Goal: Book appointment/travel/reservation

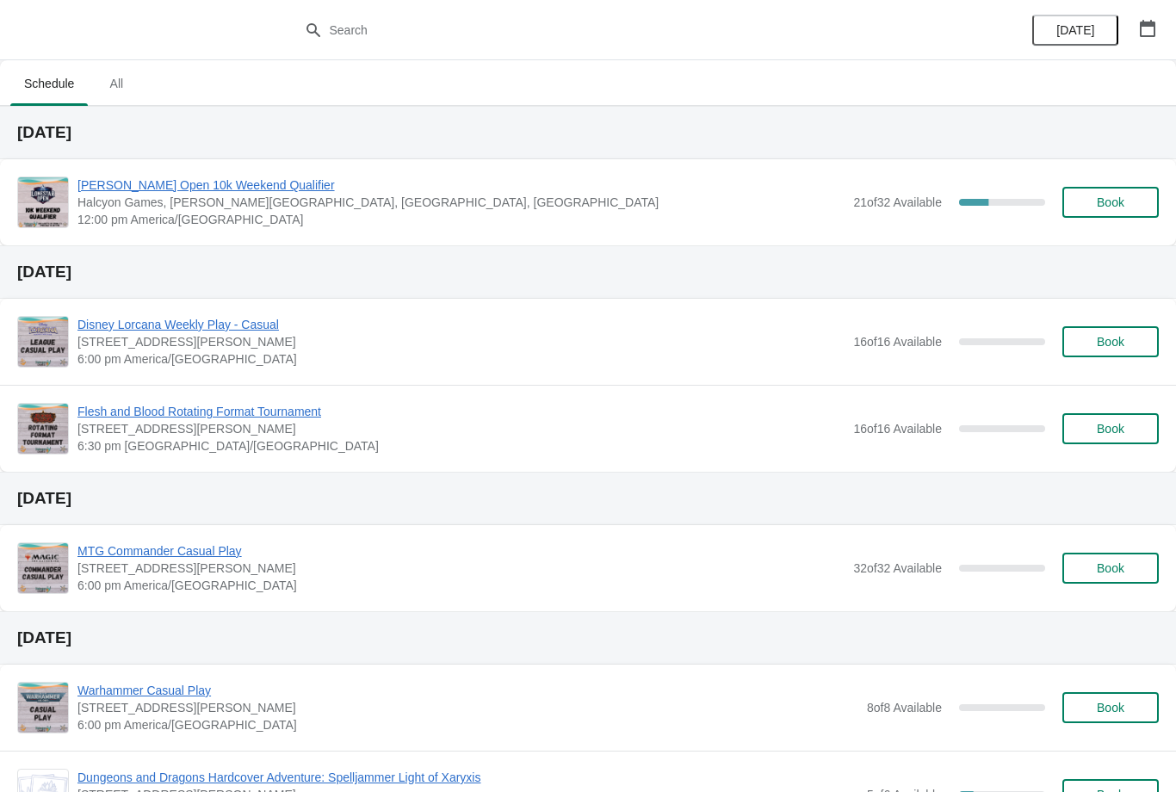
click at [129, 189] on span "[PERSON_NAME] Open 10k Weekend Qualifier" at bounding box center [461, 185] width 767 height 17
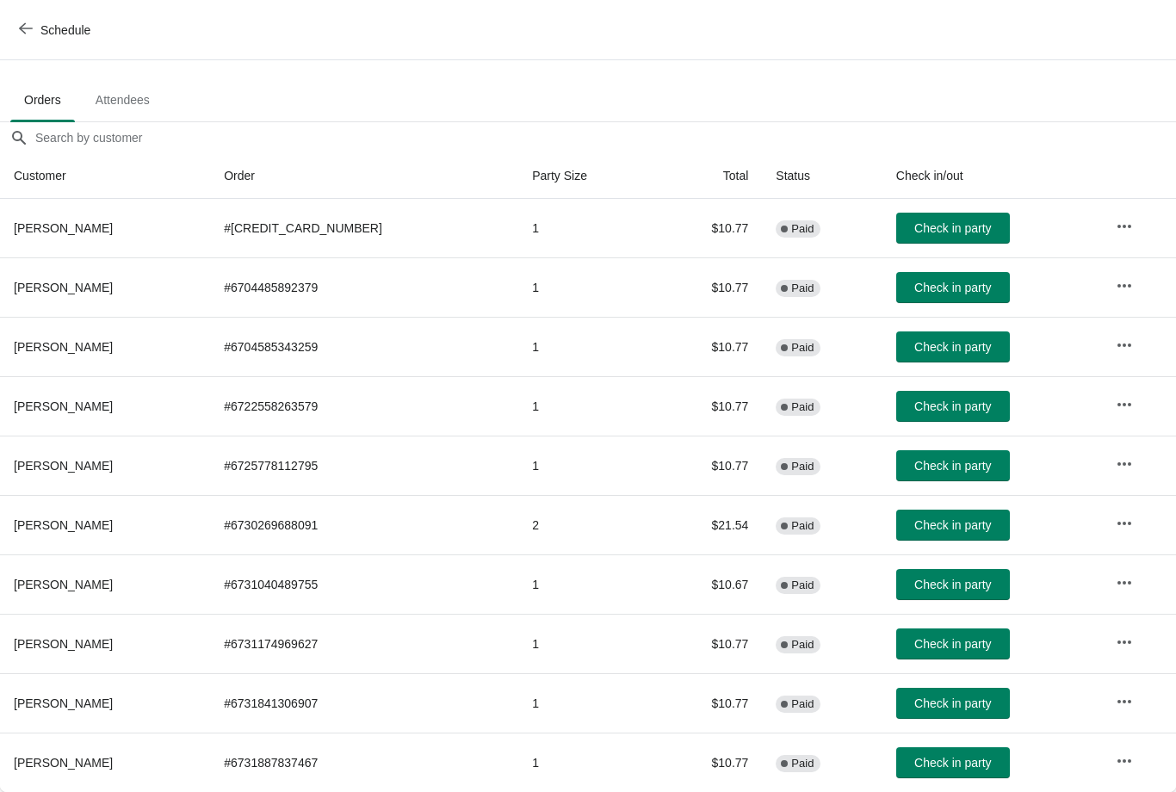
scroll to position [87, 0]
click at [935, 410] on span "Check in party" at bounding box center [953, 407] width 77 height 14
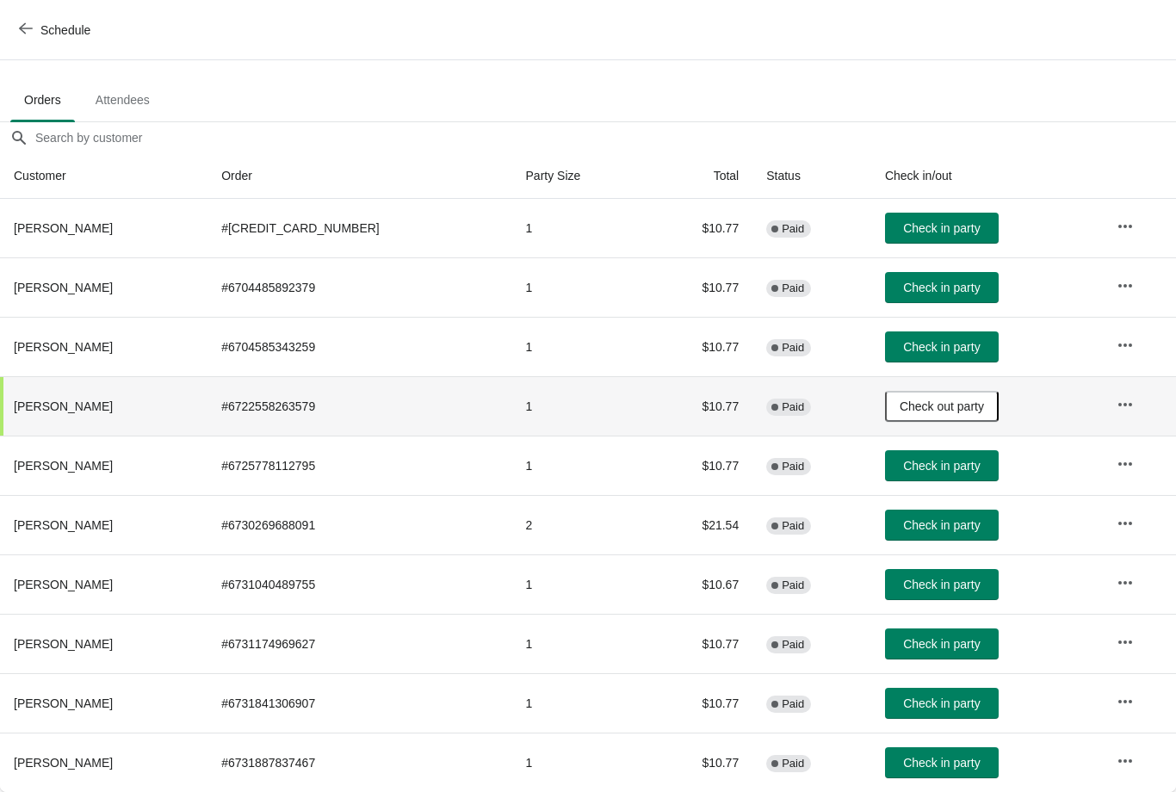
click at [920, 762] on span "Check in party" at bounding box center [941, 763] width 77 height 14
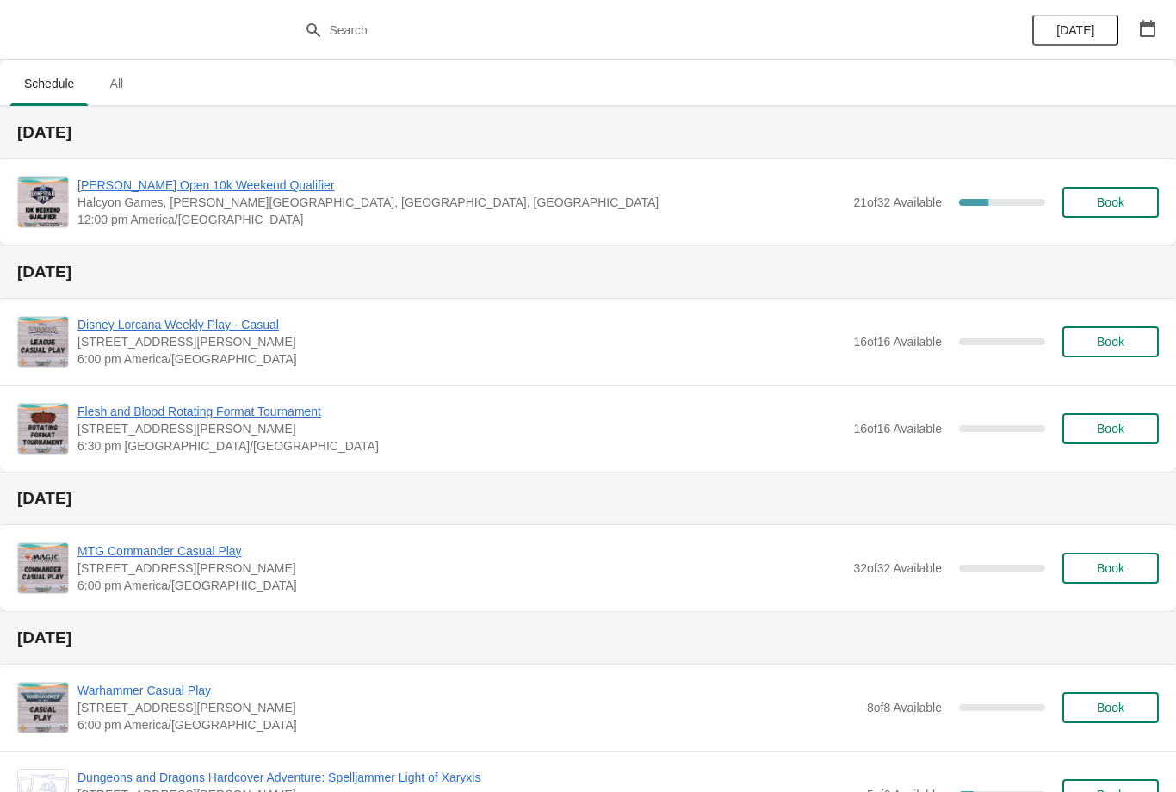
click at [220, 189] on span "[PERSON_NAME] Open 10k Weekend Qualifier" at bounding box center [461, 185] width 767 height 17
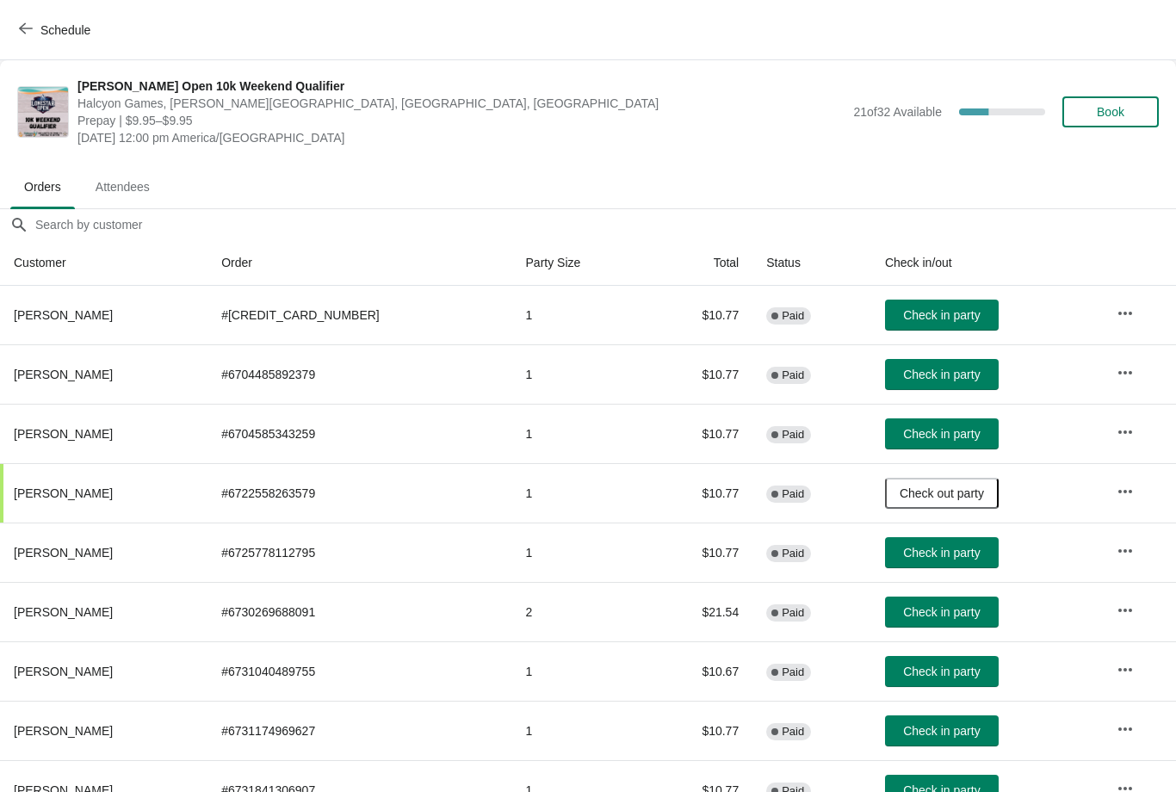
click at [1114, 119] on span "Book" at bounding box center [1111, 112] width 28 height 14
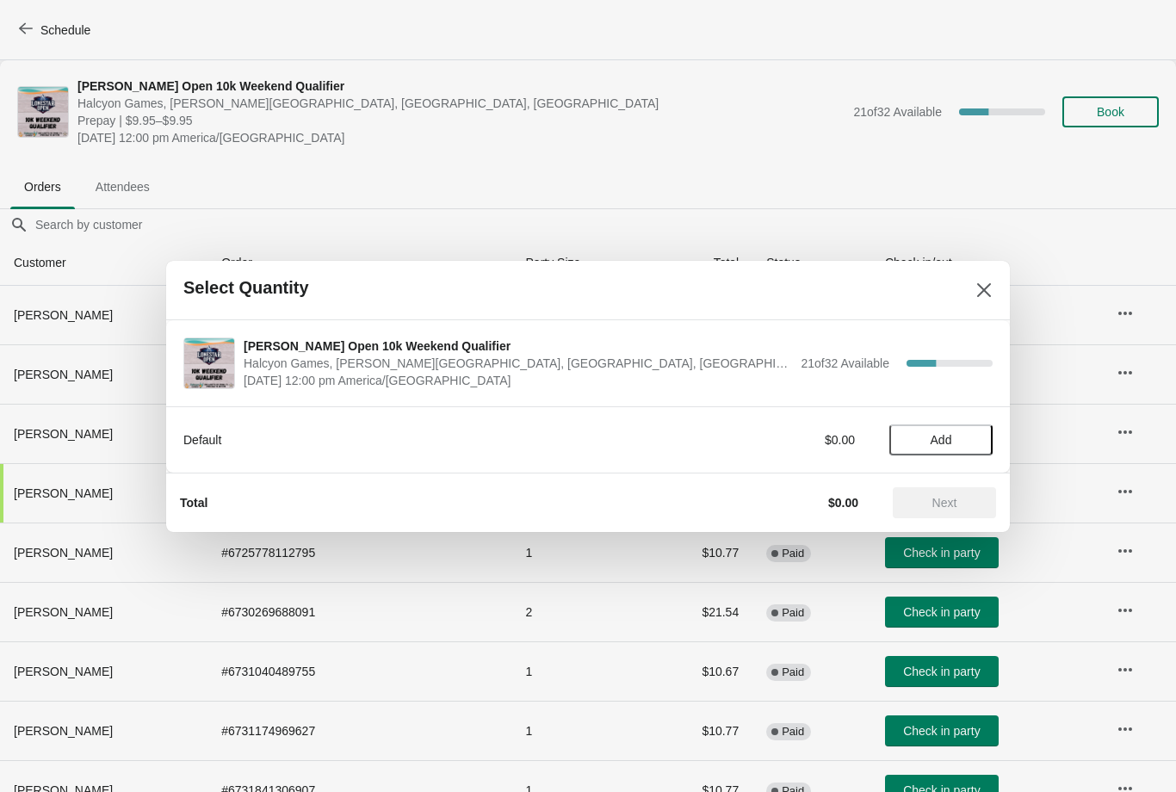
click at [951, 433] on span "Add" at bounding box center [942, 440] width 22 height 14
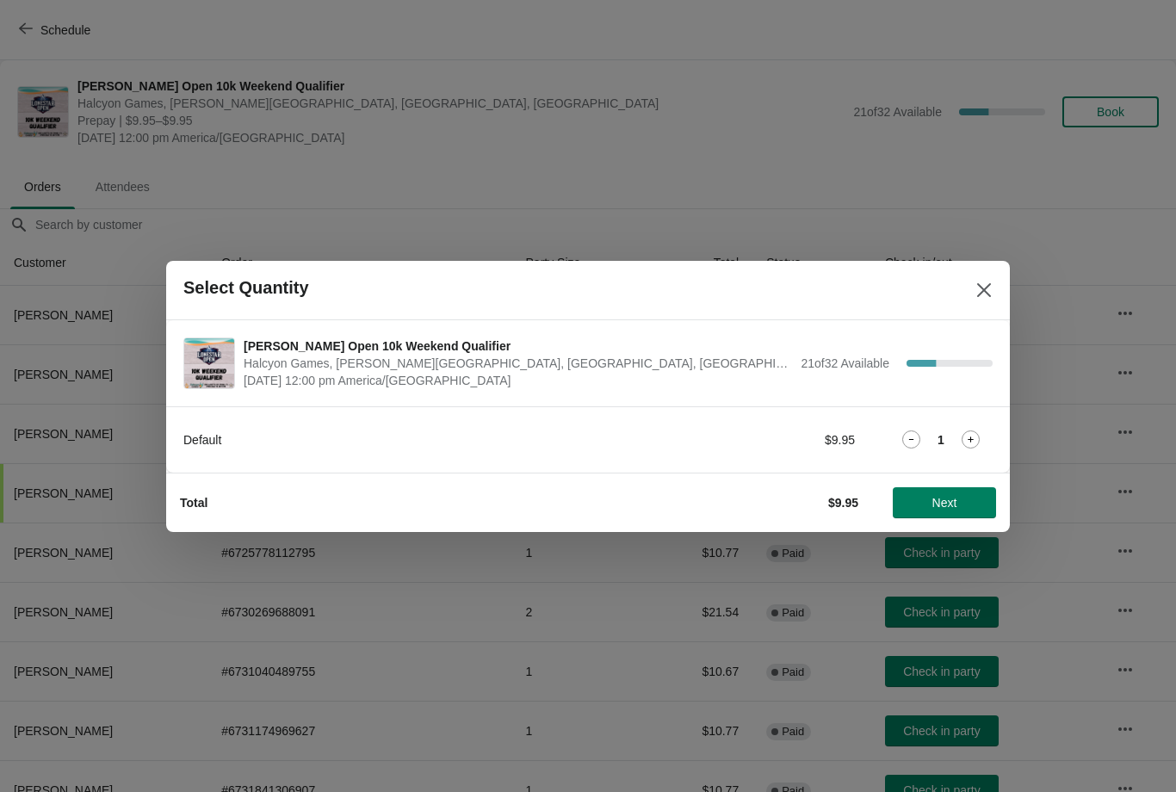
click at [921, 503] on span "Next" at bounding box center [945, 503] width 76 height 14
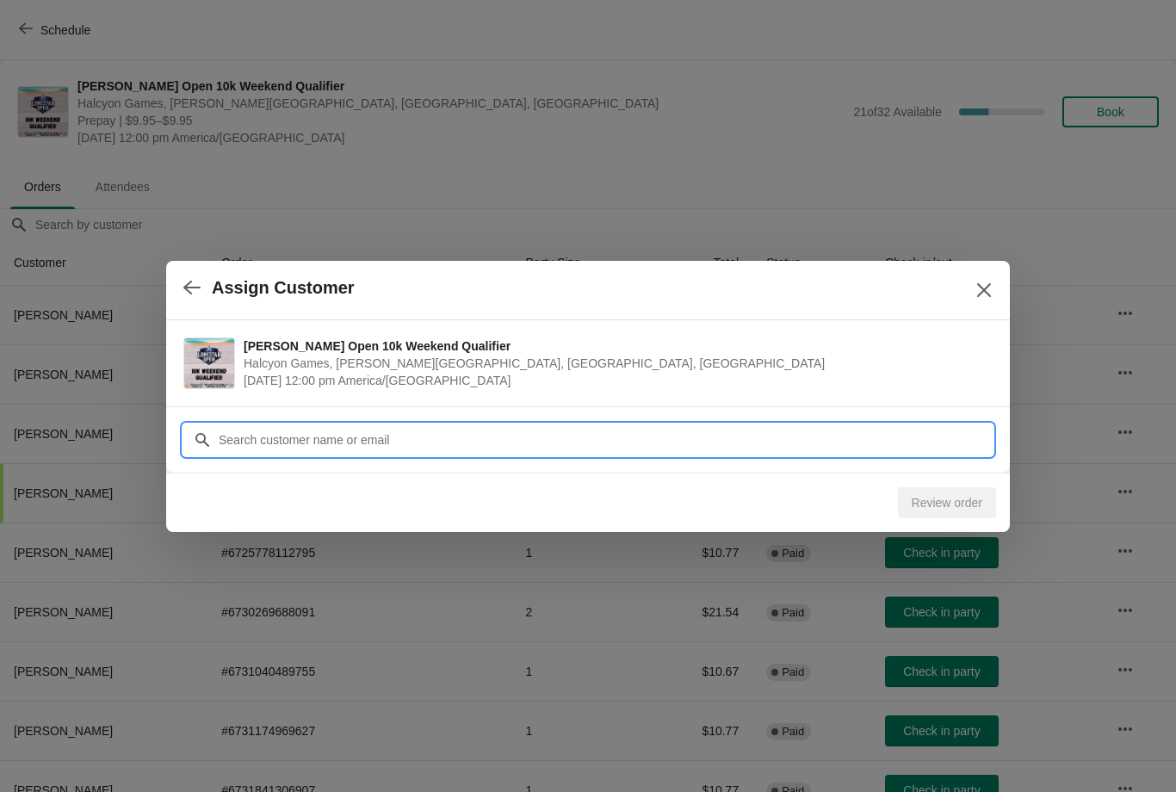
click at [407, 432] on input "Customer" at bounding box center [605, 440] width 775 height 31
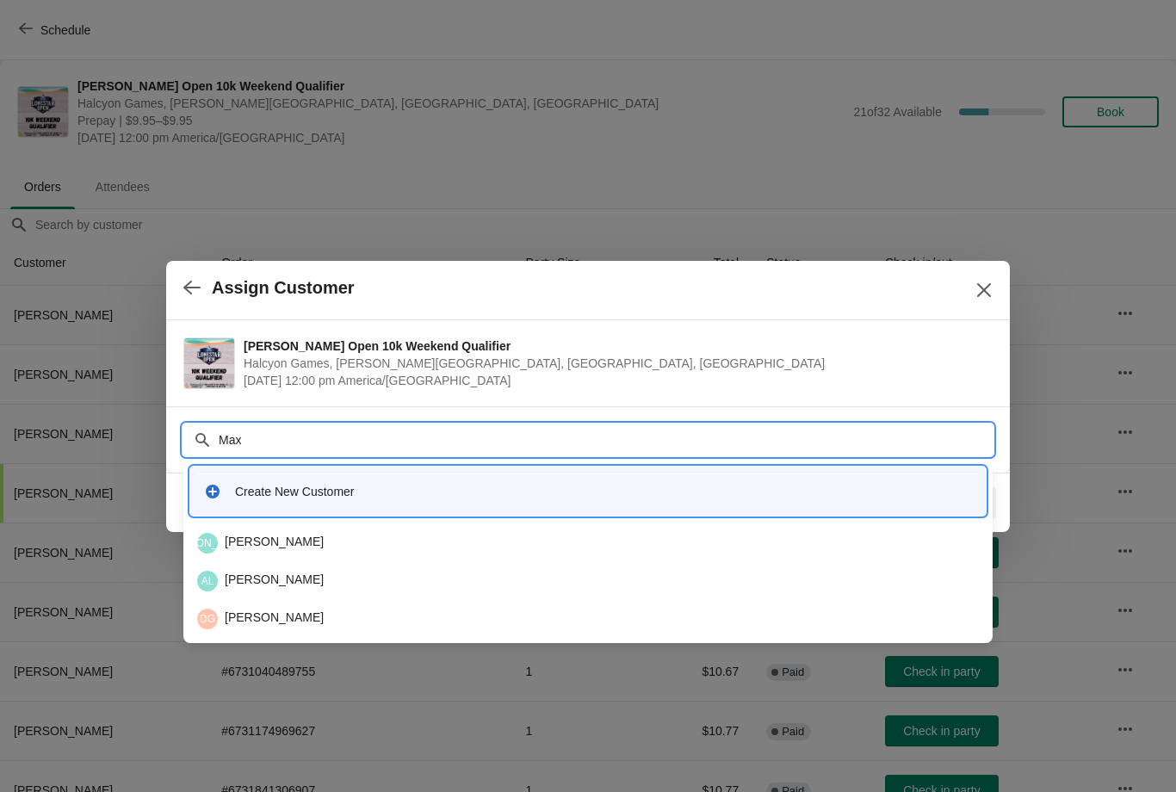
type input "Maxw"
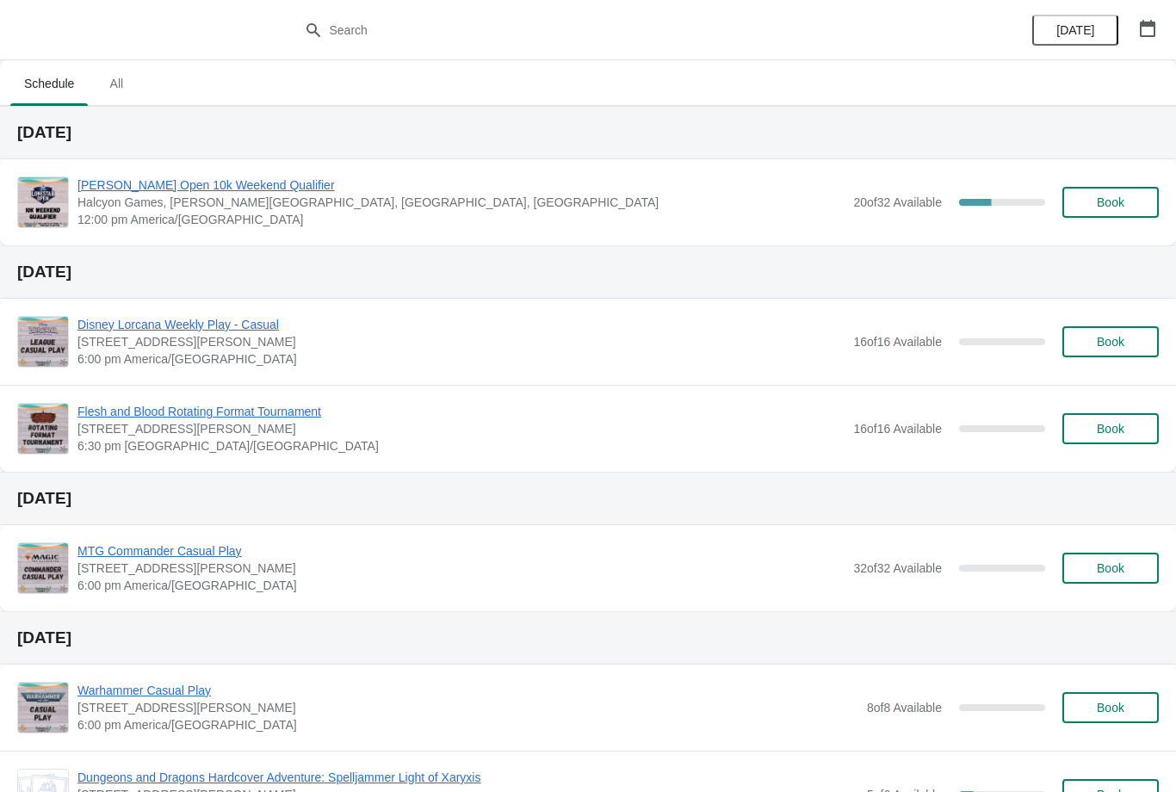
click at [237, 178] on span "[PERSON_NAME] Open 10k Weekend Qualifier" at bounding box center [461, 185] width 767 height 17
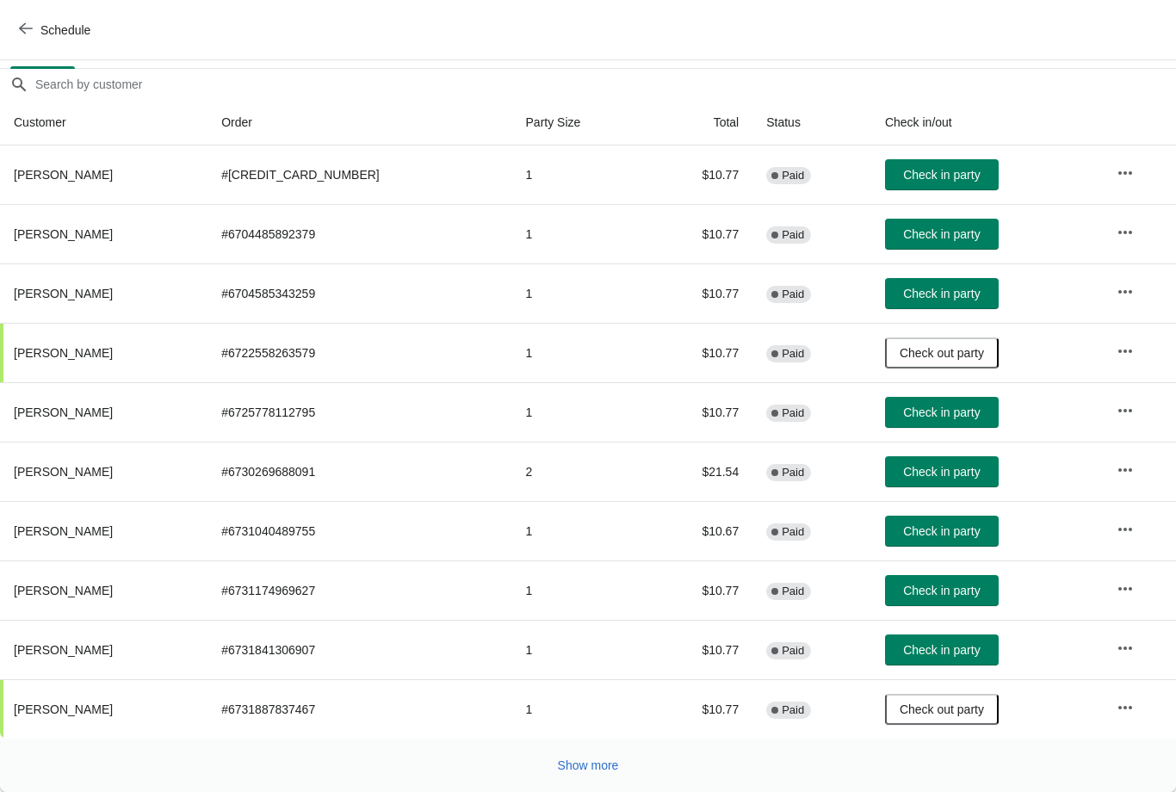
scroll to position [140, 0]
click at [923, 576] on button "Check in party" at bounding box center [942, 590] width 114 height 31
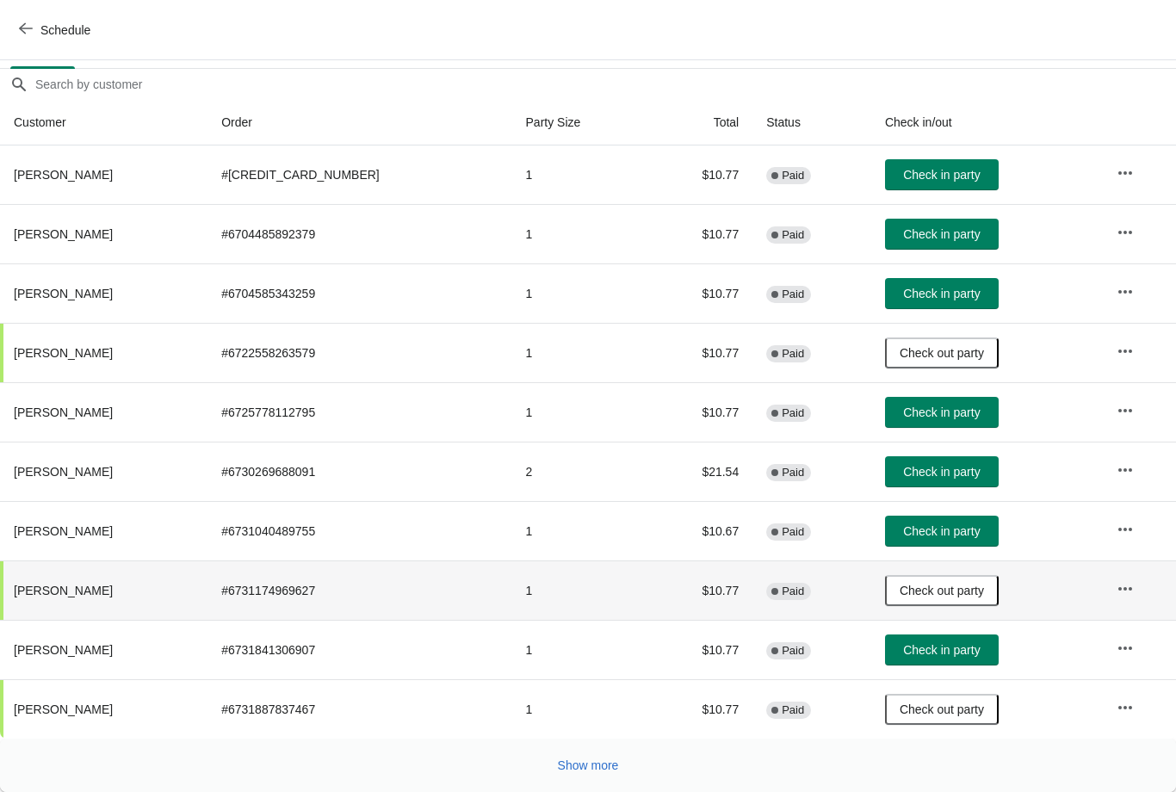
click at [593, 754] on button "Show more" at bounding box center [588, 765] width 75 height 31
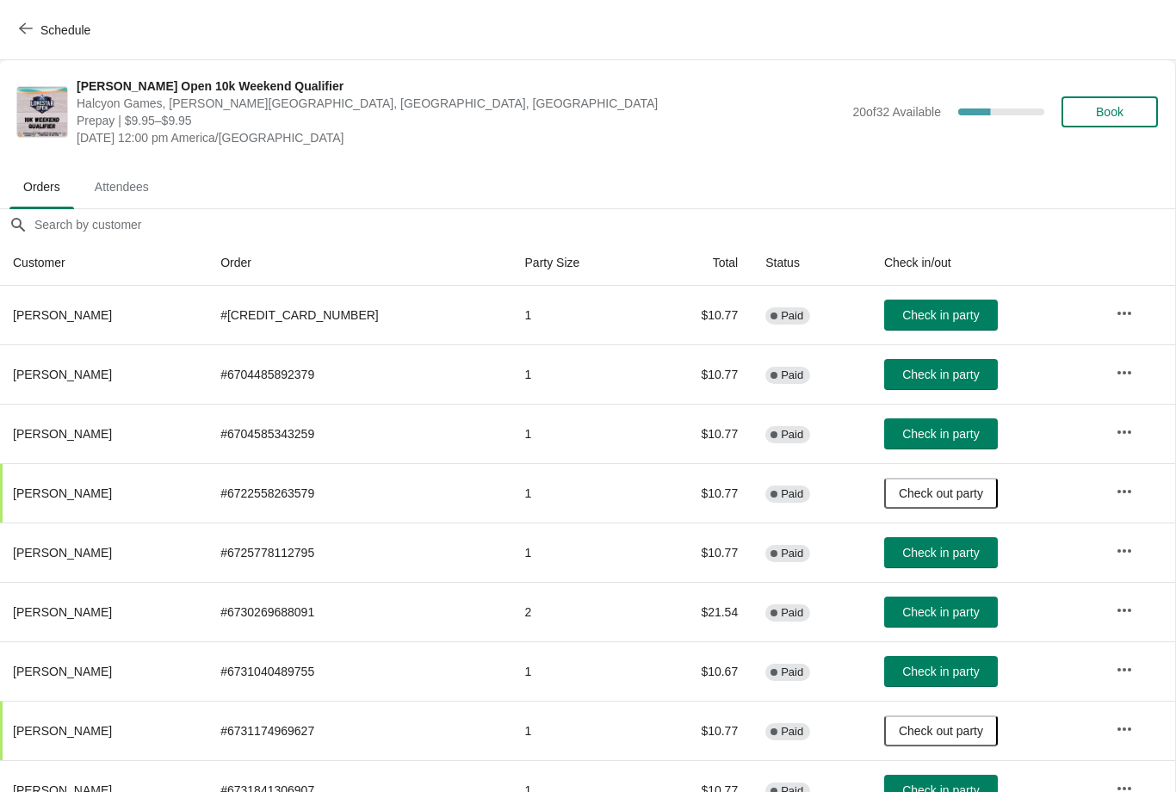
scroll to position [0, 1]
click at [1113, 102] on button "Book" at bounding box center [1110, 111] width 96 height 31
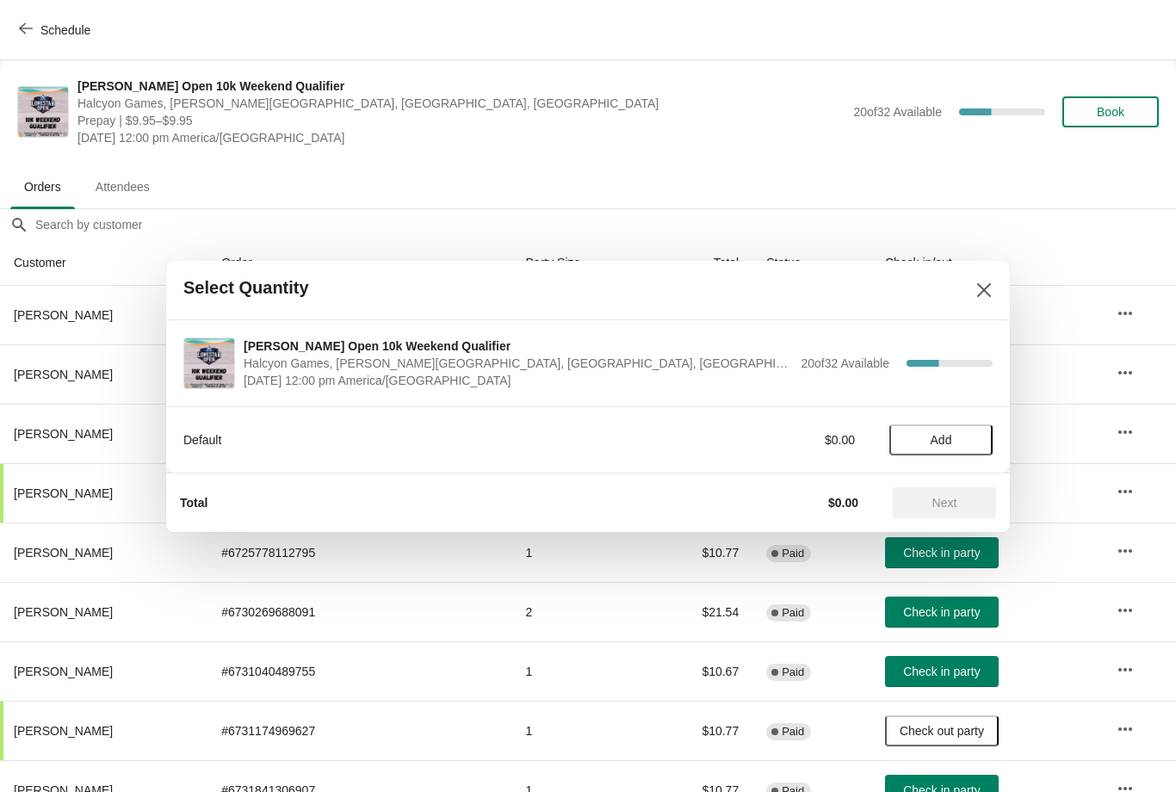
click at [972, 436] on span "Add" at bounding box center [941, 440] width 72 height 14
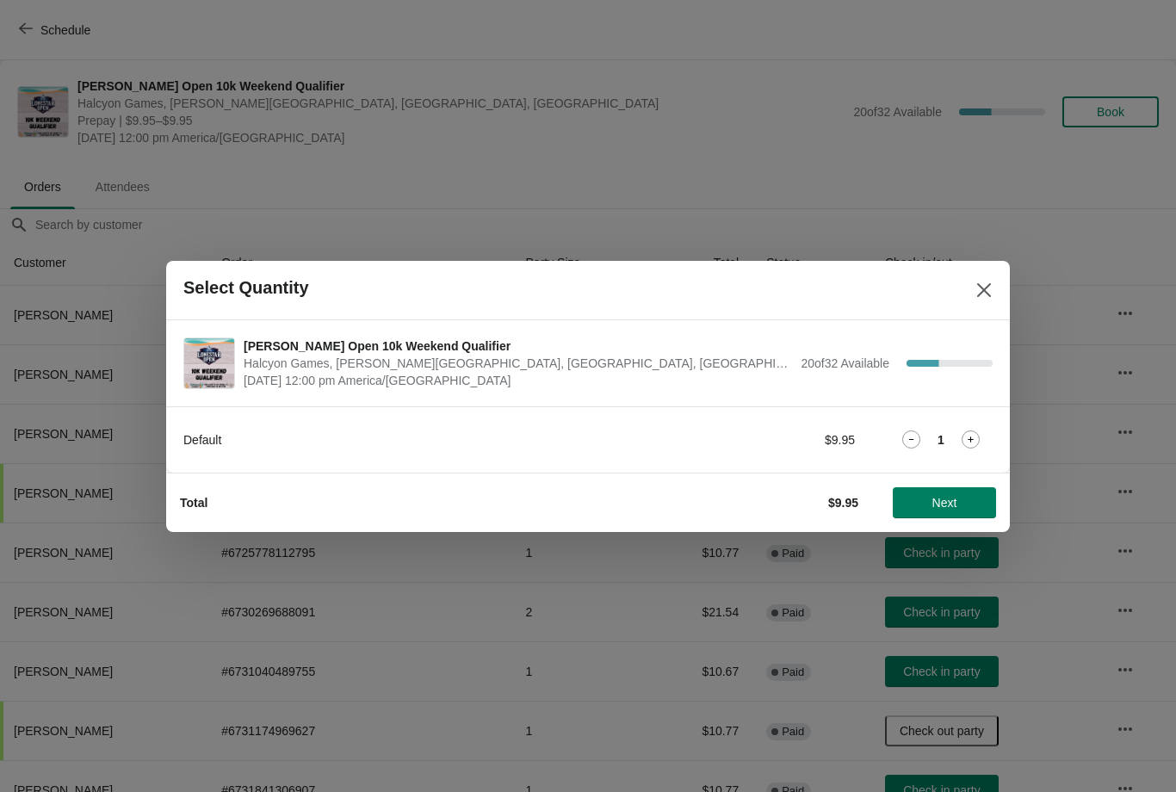
click at [956, 493] on button "Next" at bounding box center [944, 502] width 103 height 31
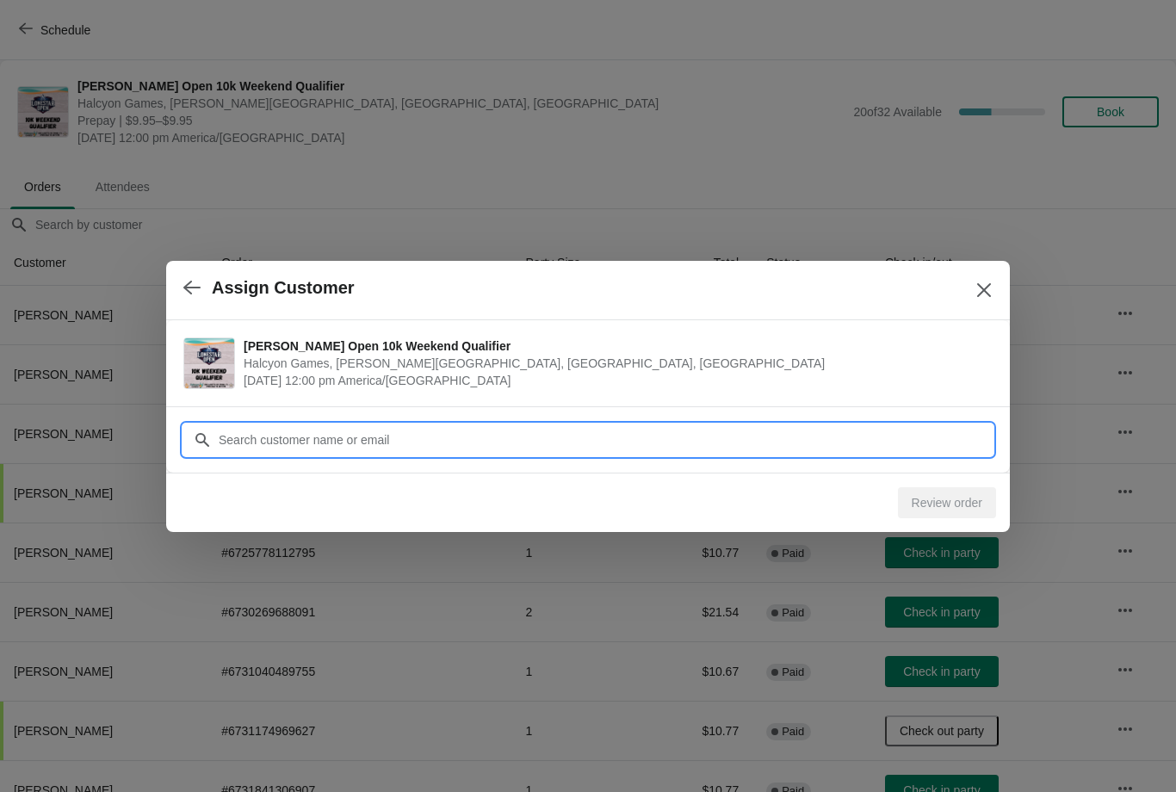
click at [506, 431] on input "Customer" at bounding box center [605, 440] width 775 height 31
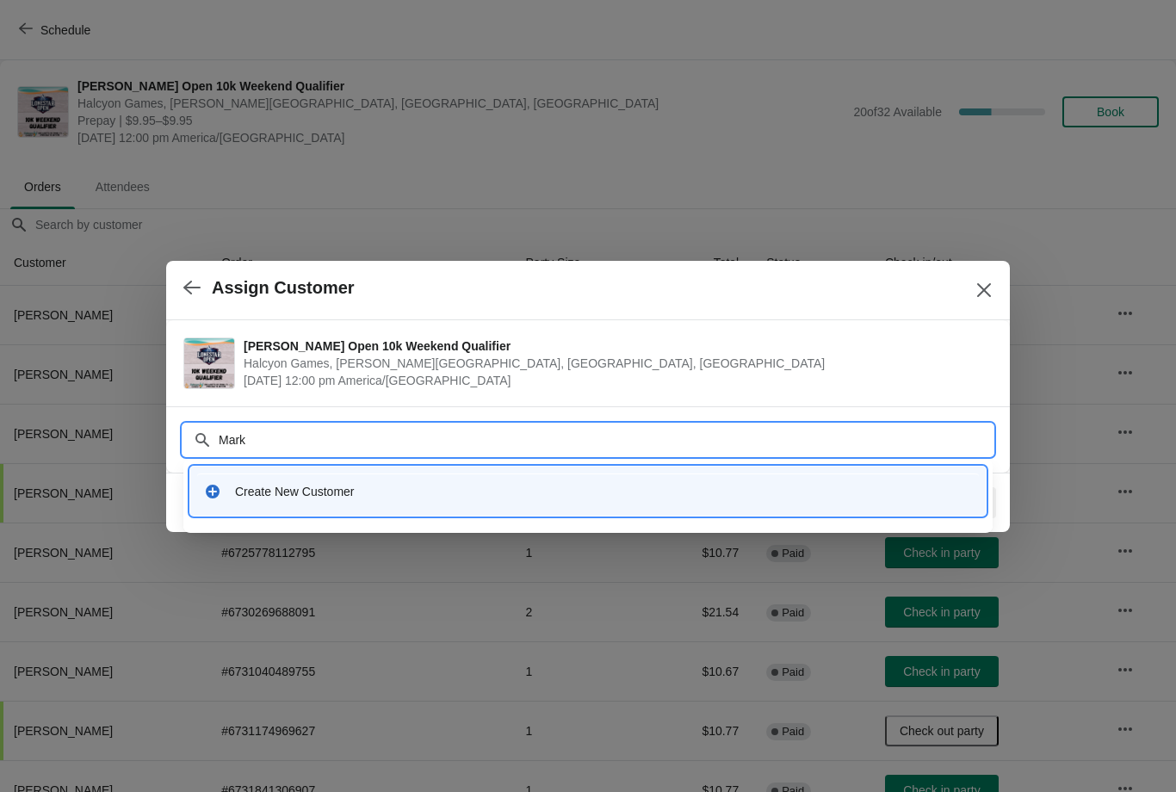
type input "Mark"
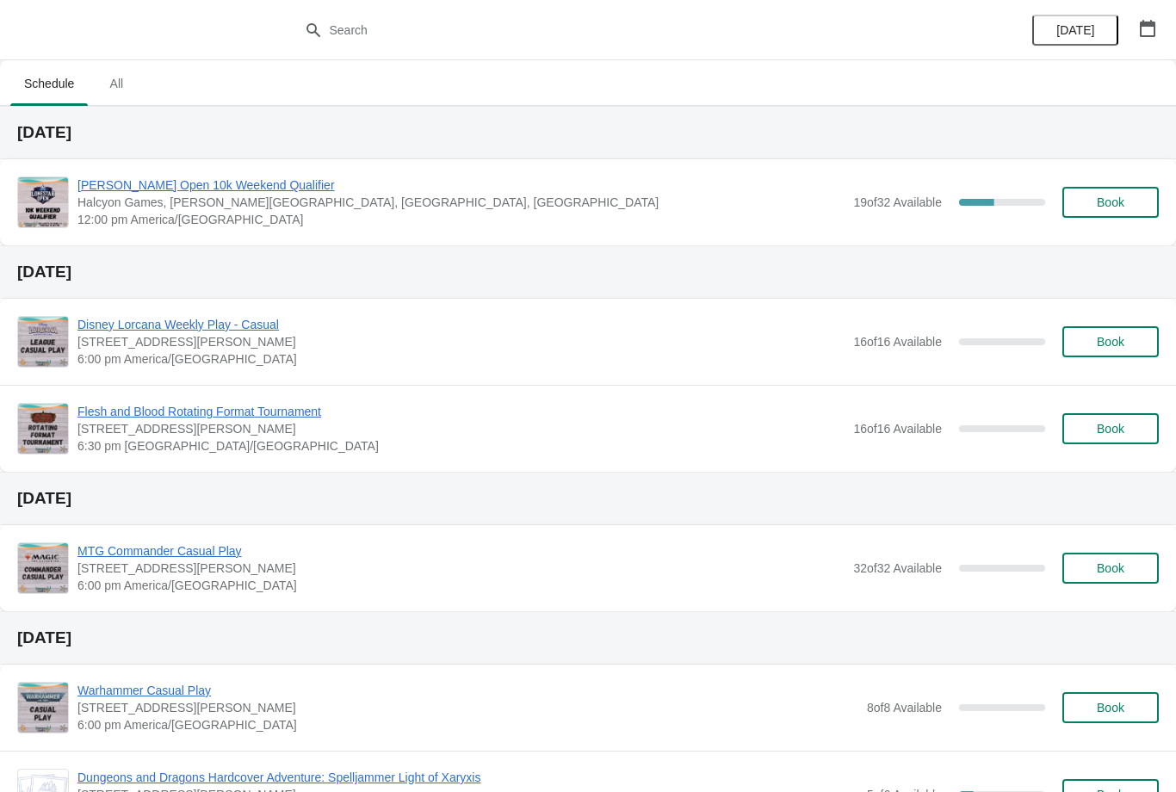
click at [242, 173] on div "[PERSON_NAME] Open 10k Weekend Qualifier Halcyon Games, [PERSON_NAME][GEOGRAPHI…" at bounding box center [588, 202] width 1176 height 86
click at [196, 182] on span "[PERSON_NAME] Open 10k Weekend Qualifier" at bounding box center [461, 185] width 767 height 17
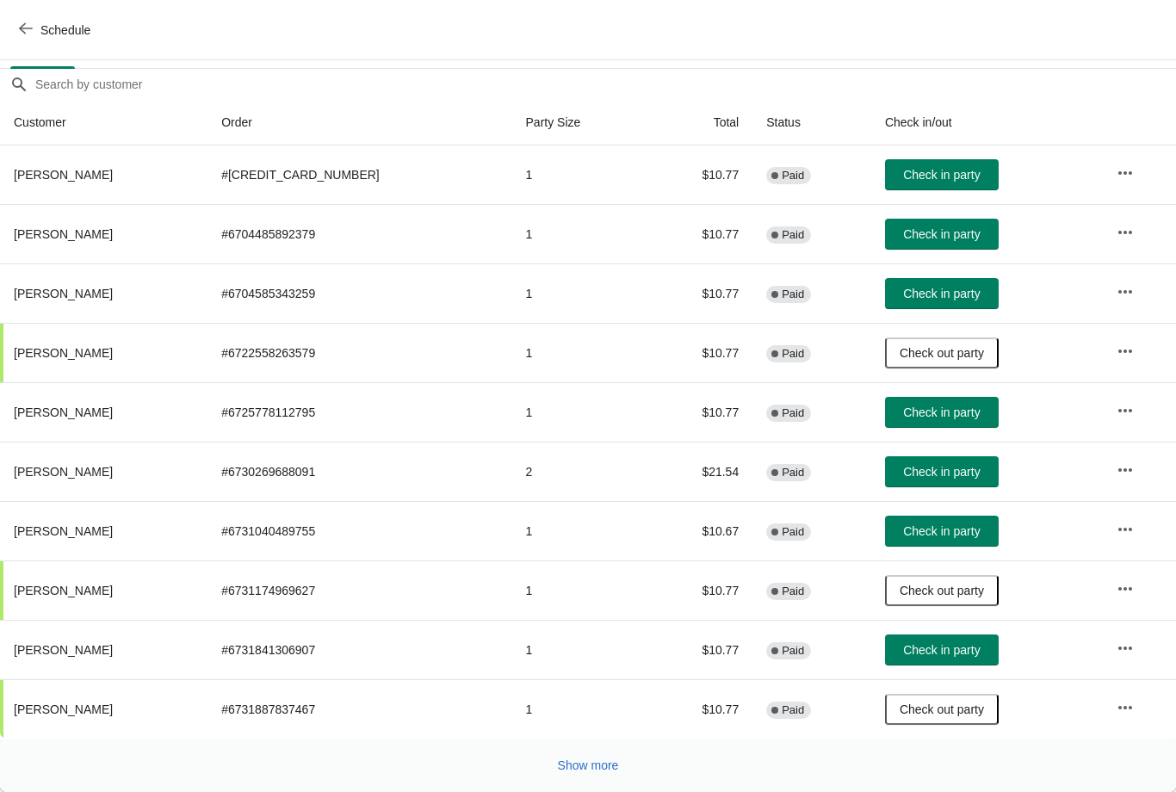
scroll to position [140, 0]
click at [597, 767] on span "Show more" at bounding box center [588, 766] width 61 height 14
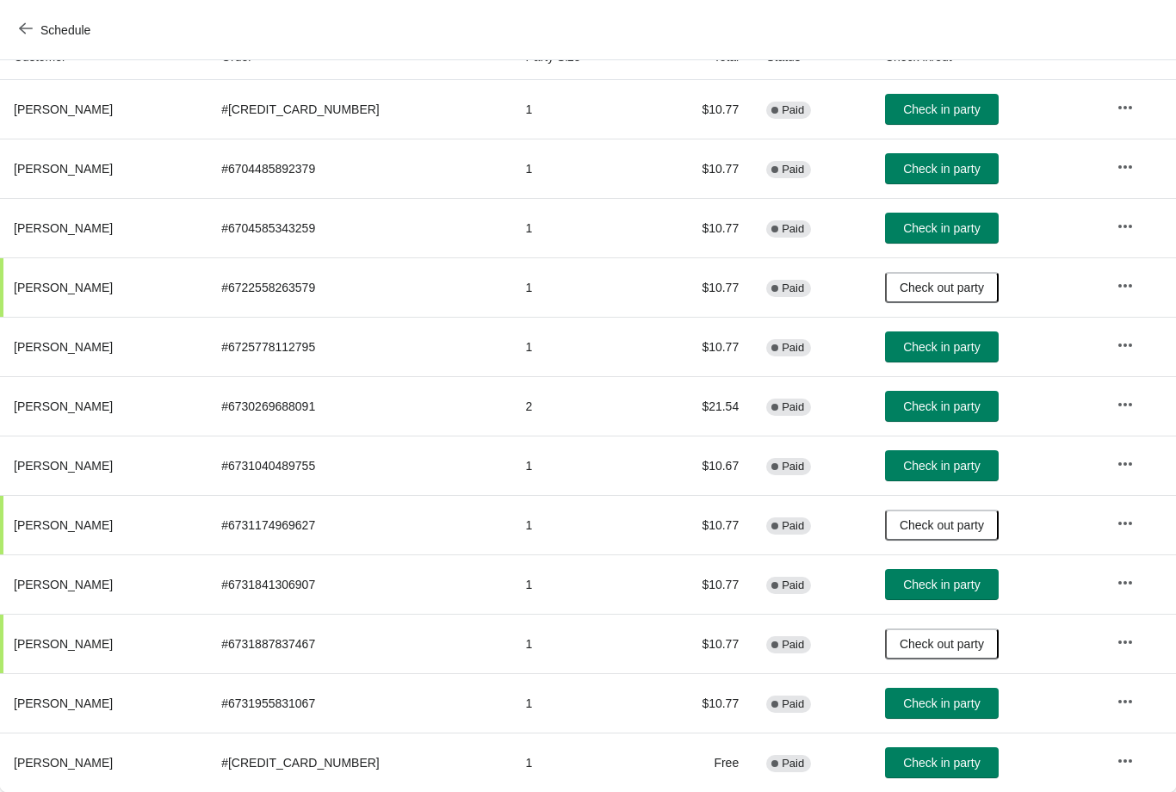
scroll to position [206, 0]
click at [922, 767] on span "Check in party" at bounding box center [941, 763] width 77 height 14
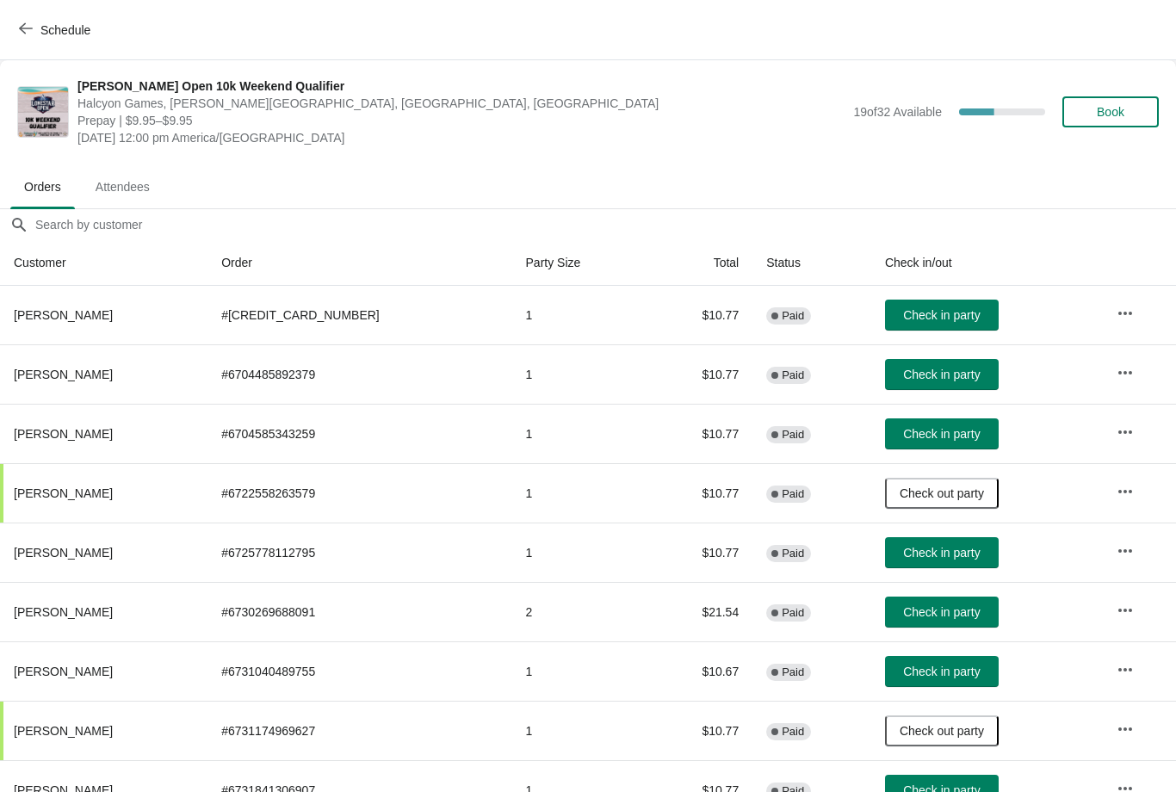
scroll to position [0, 0]
click at [1147, 102] on button "Book" at bounding box center [1111, 111] width 96 height 31
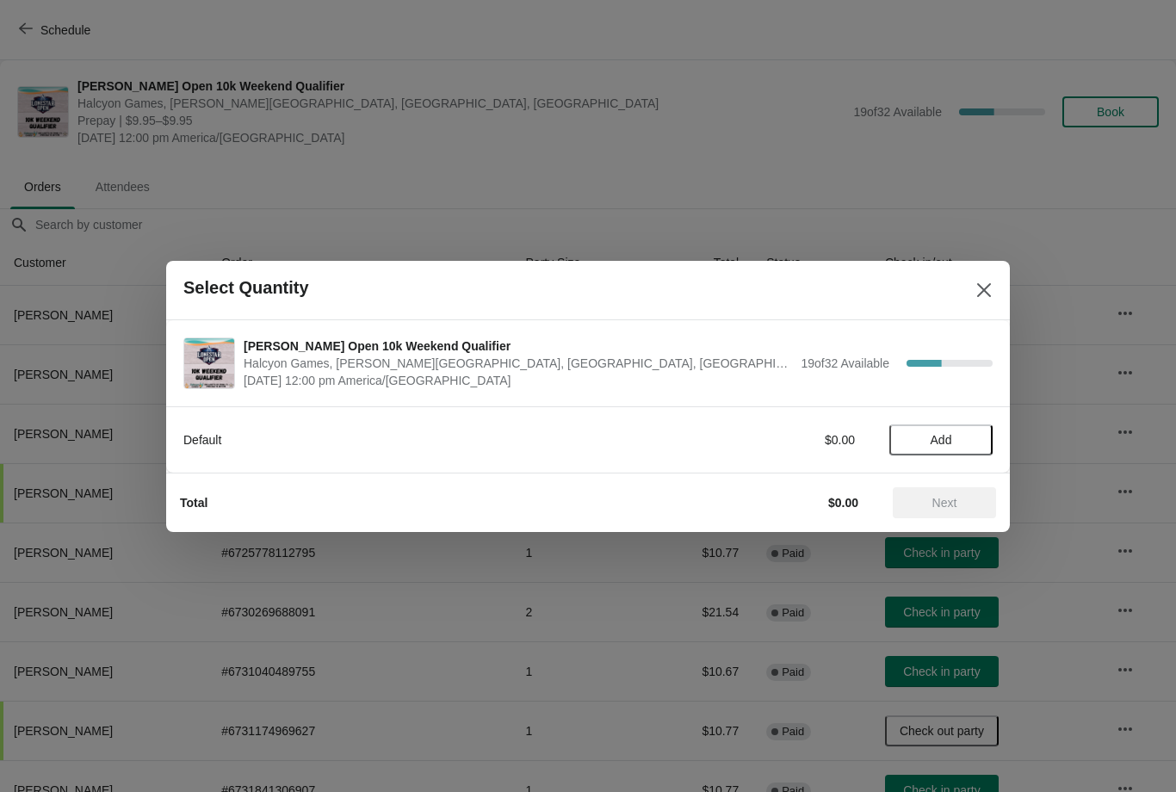
click at [931, 438] on span "Add" at bounding box center [942, 440] width 22 height 14
click at [930, 503] on span "Next" at bounding box center [945, 503] width 76 height 14
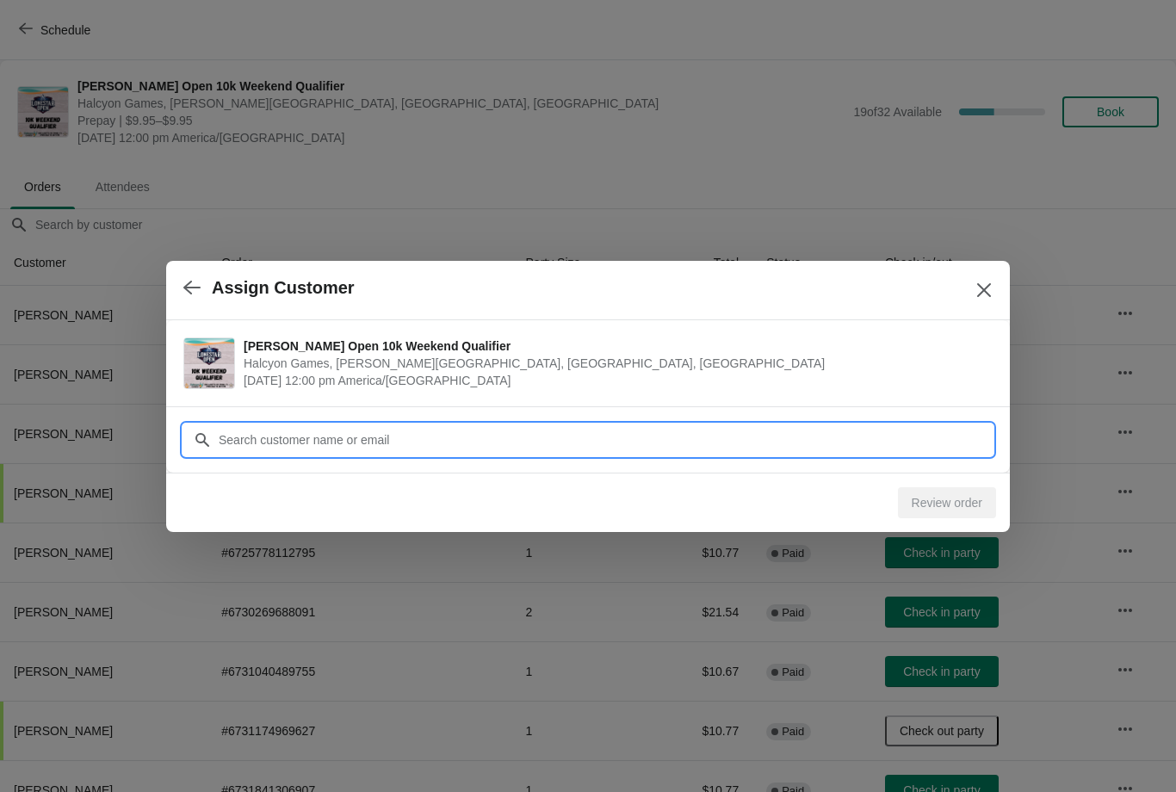
click at [516, 426] on input "Customer" at bounding box center [605, 440] width 775 height 31
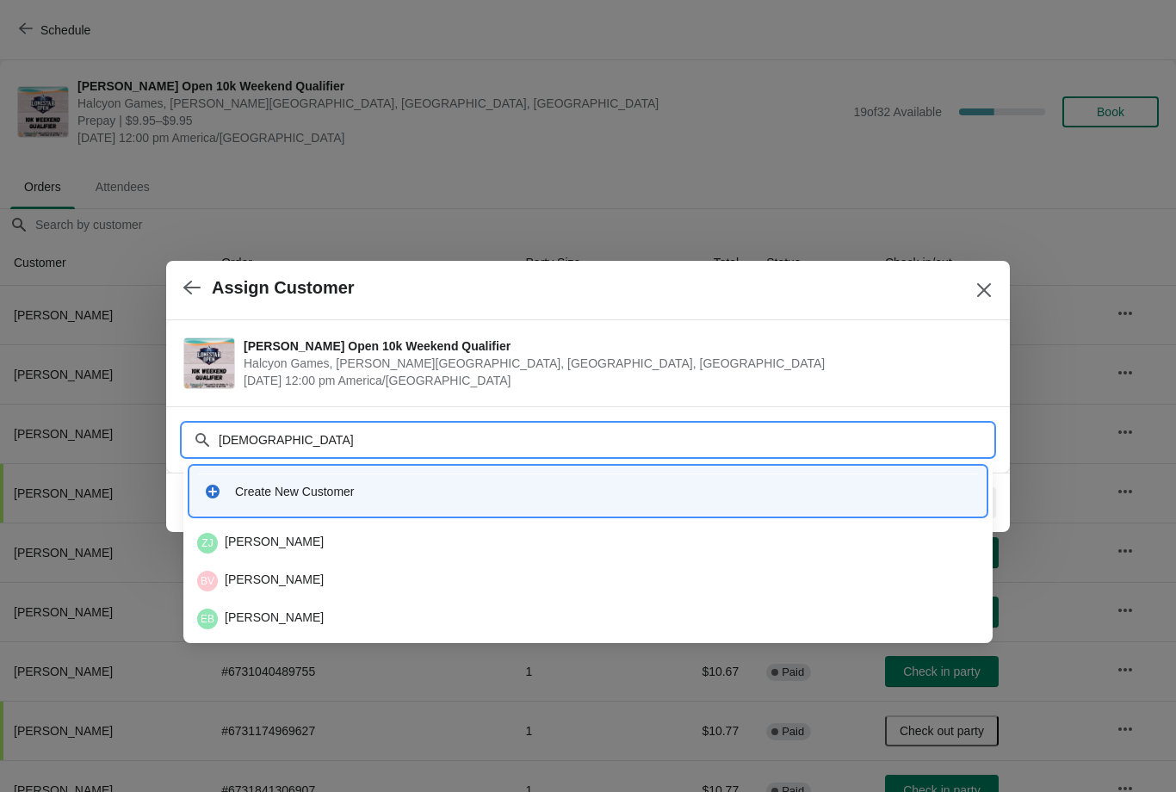
type input "Dion"
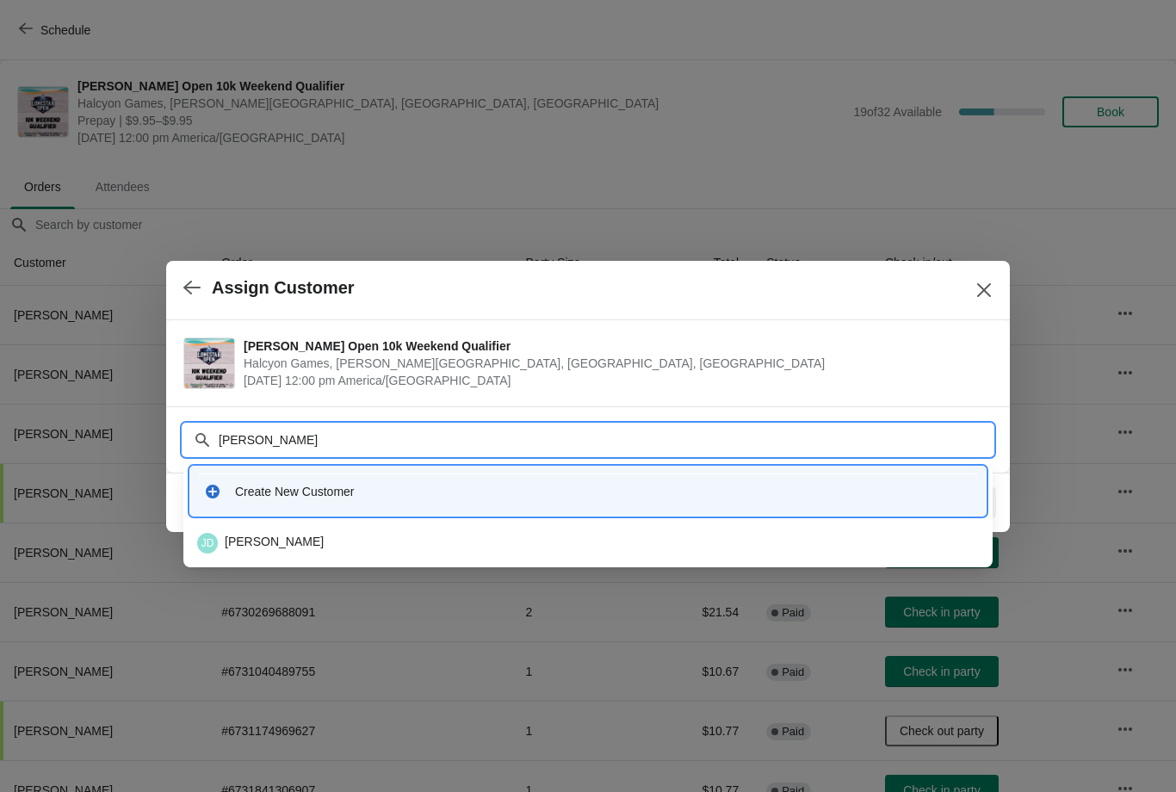
click at [289, 530] on div "JD Juztin Dionisio" at bounding box center [588, 543] width 796 height 34
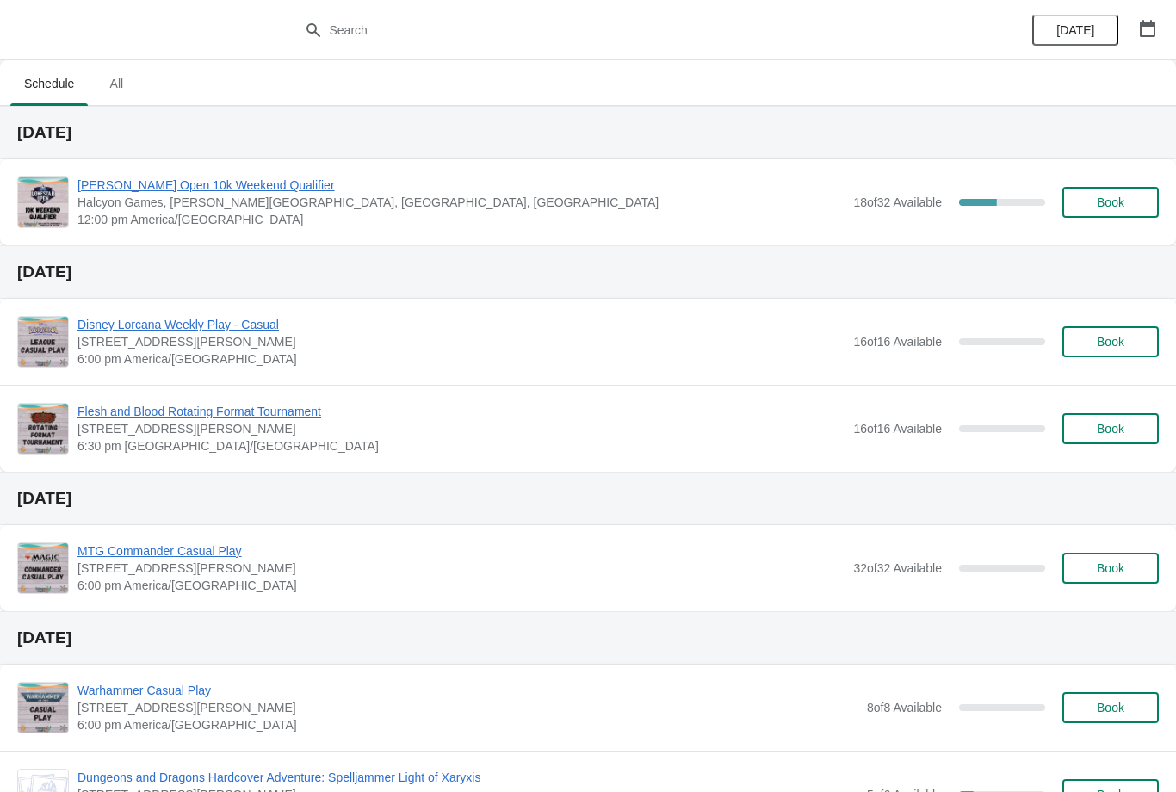
click at [264, 172] on div "[PERSON_NAME] Open 10k Weekend Qualifier Halcyon Games, [PERSON_NAME][GEOGRAPHI…" at bounding box center [588, 202] width 1176 height 86
click at [262, 177] on span "[PERSON_NAME] Open 10k Weekend Qualifier" at bounding box center [461, 185] width 767 height 17
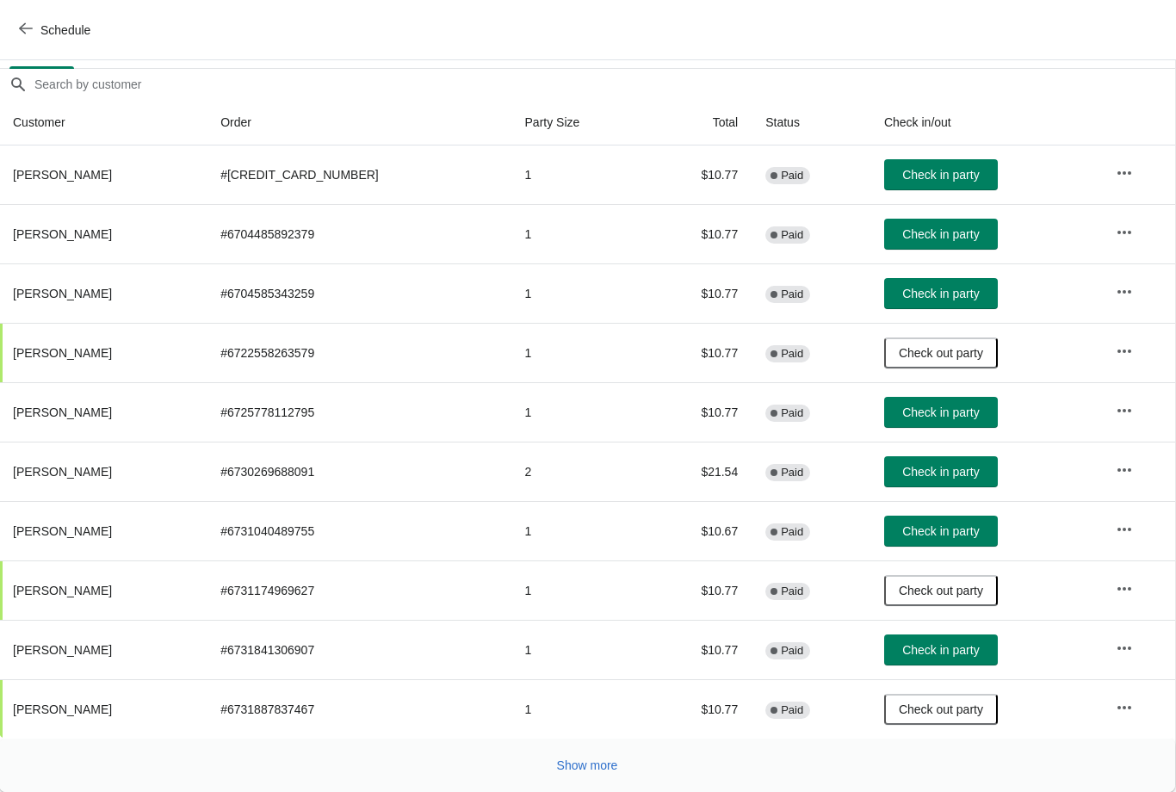
click at [598, 773] on button "Show more" at bounding box center [587, 765] width 75 height 31
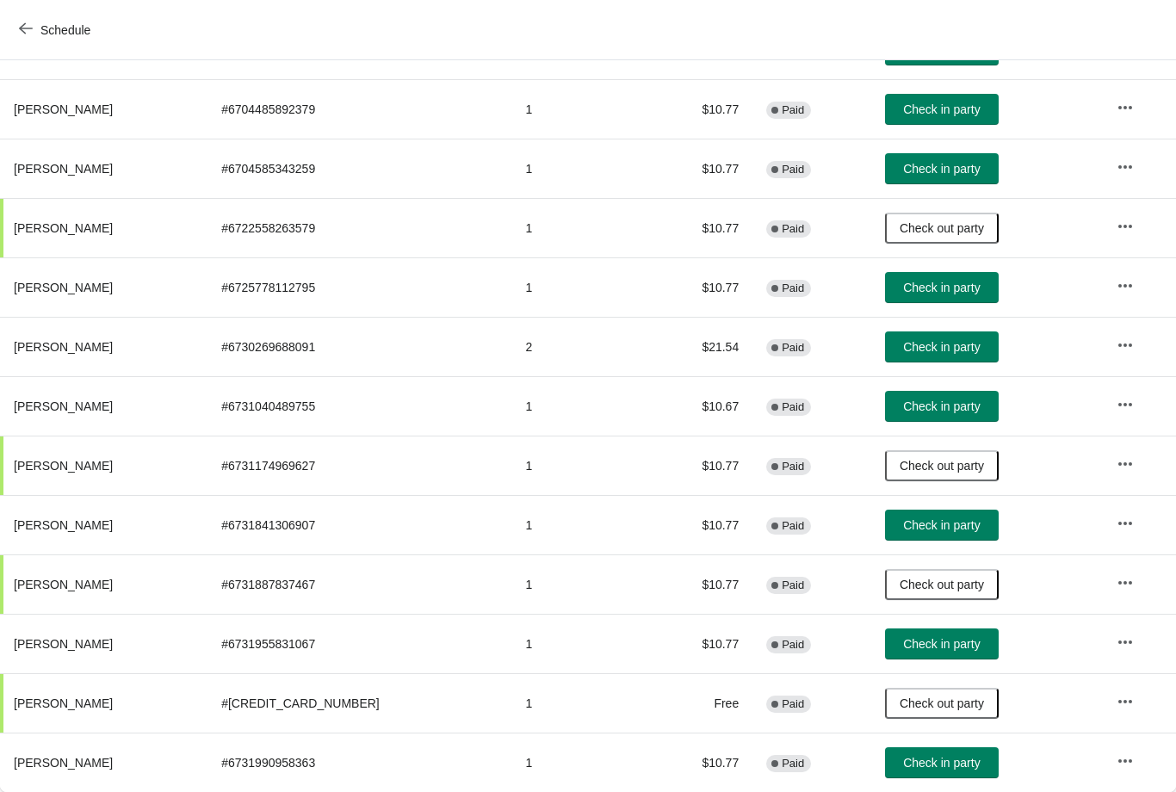
scroll to position [265, 0]
click at [909, 774] on button "Check in party" at bounding box center [942, 763] width 114 height 31
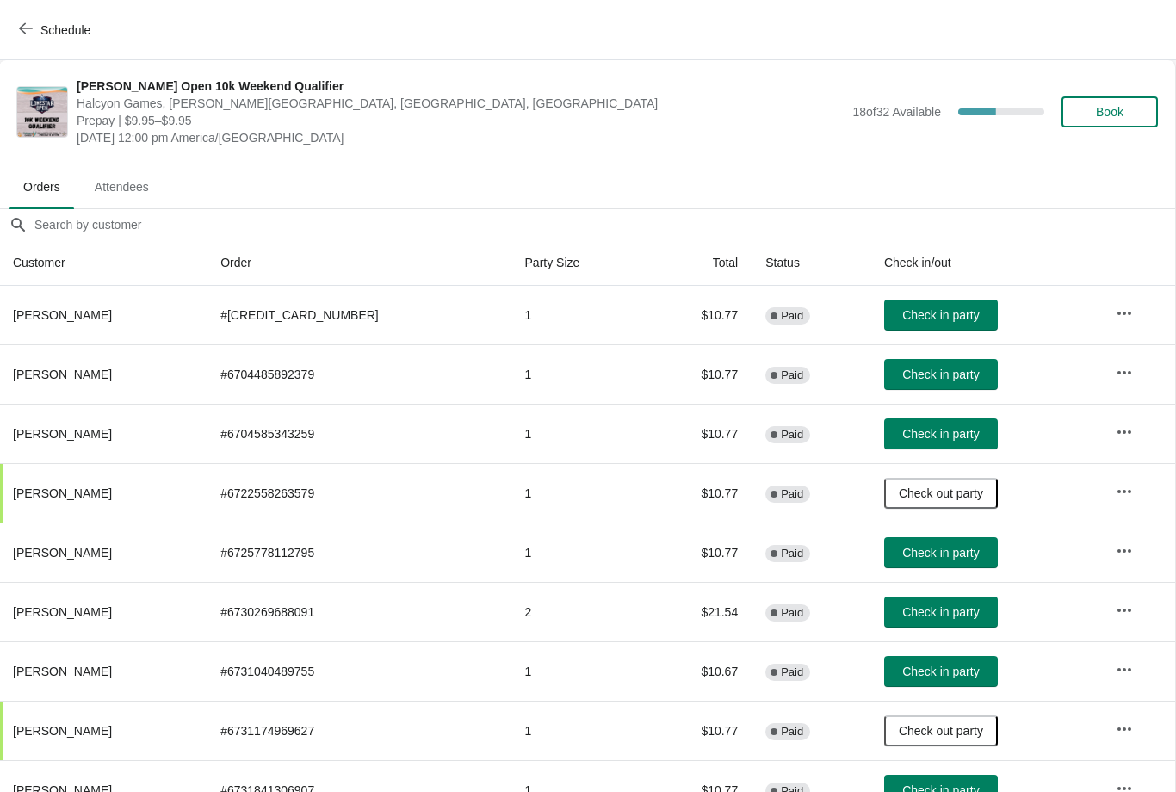
scroll to position [0, 1]
click at [932, 316] on span "Check in party" at bounding box center [941, 315] width 77 height 14
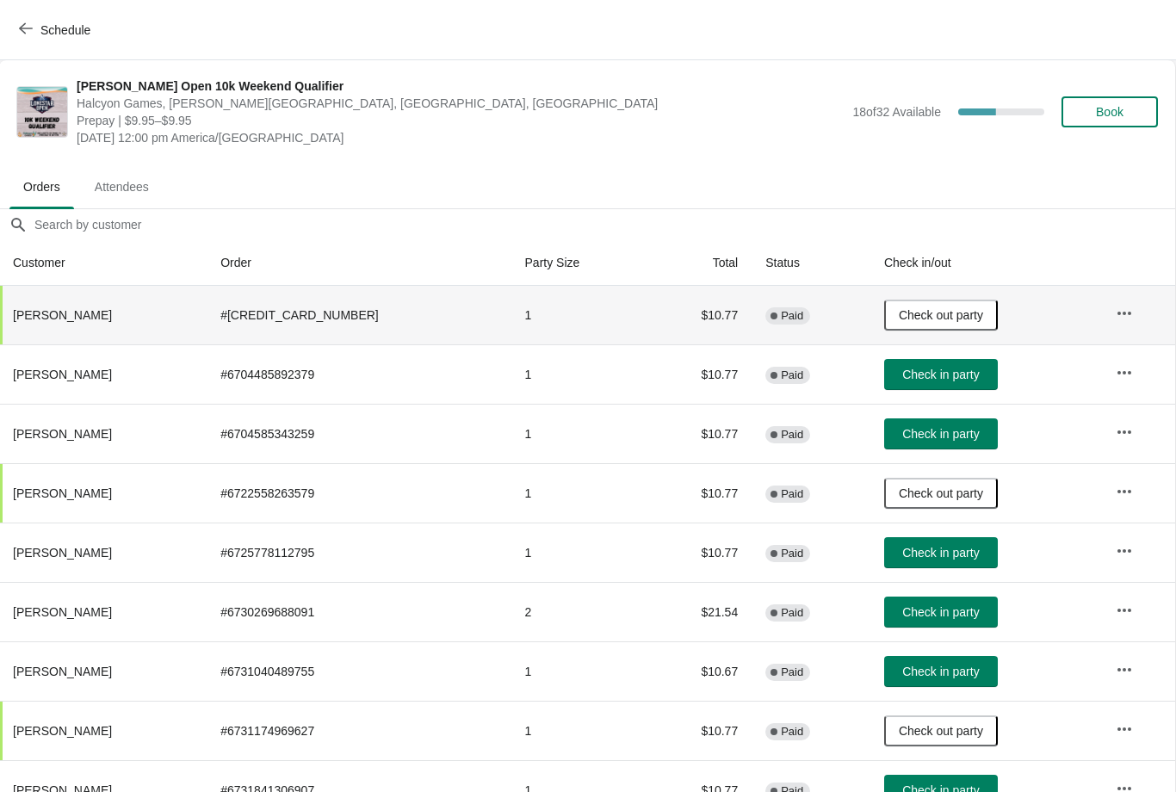
click at [1121, 117] on span "Book" at bounding box center [1110, 112] width 28 height 14
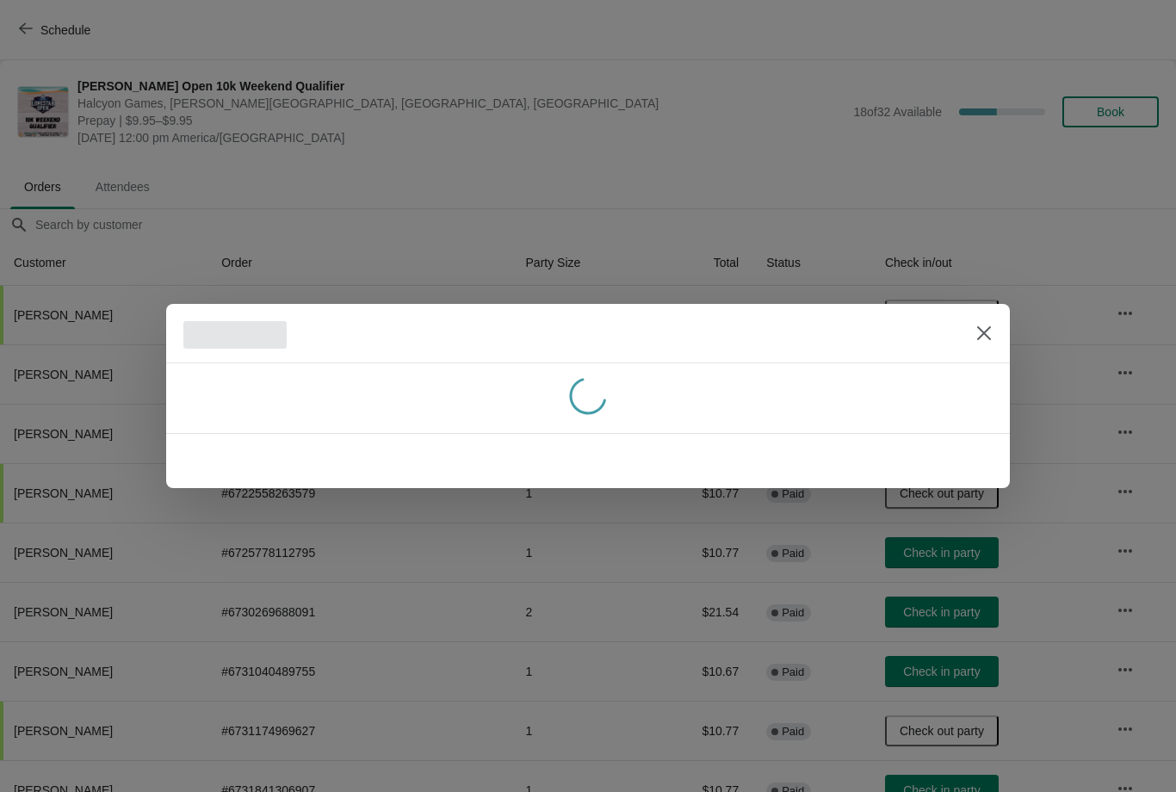
scroll to position [0, 0]
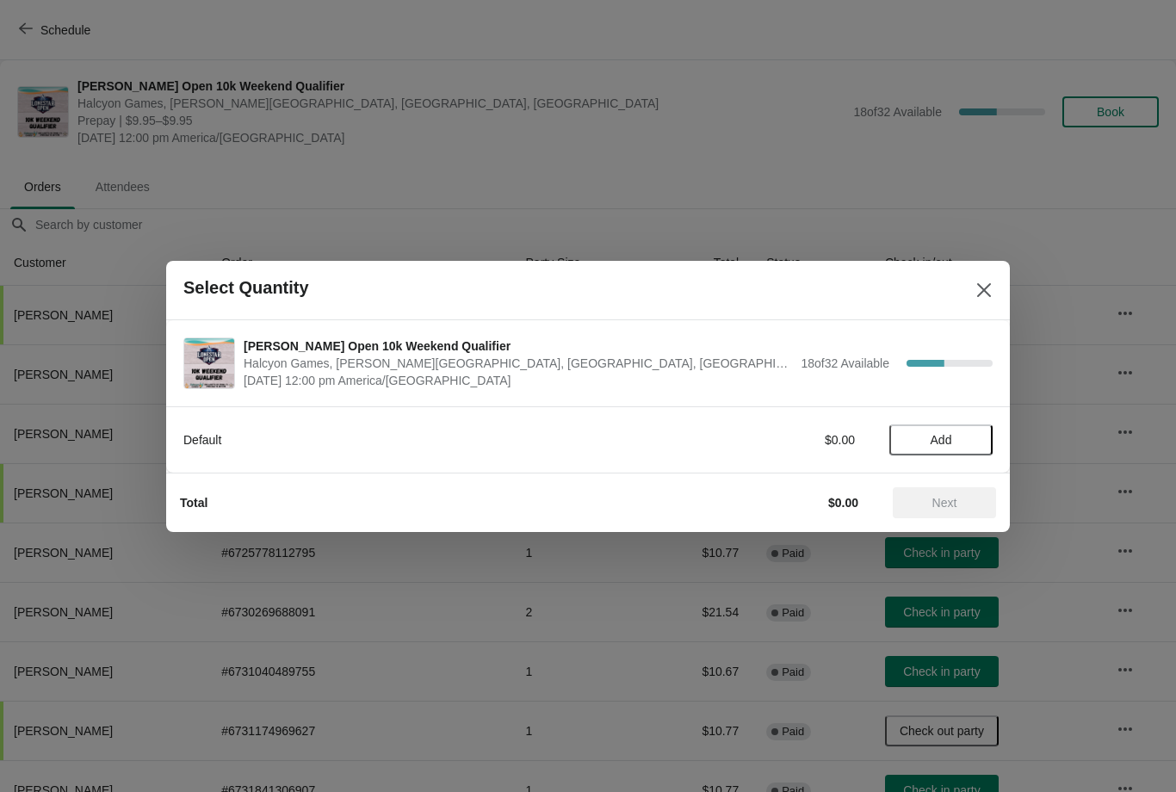
click at [956, 426] on button "Add" at bounding box center [941, 440] width 103 height 31
click at [960, 492] on button "Next" at bounding box center [944, 502] width 103 height 31
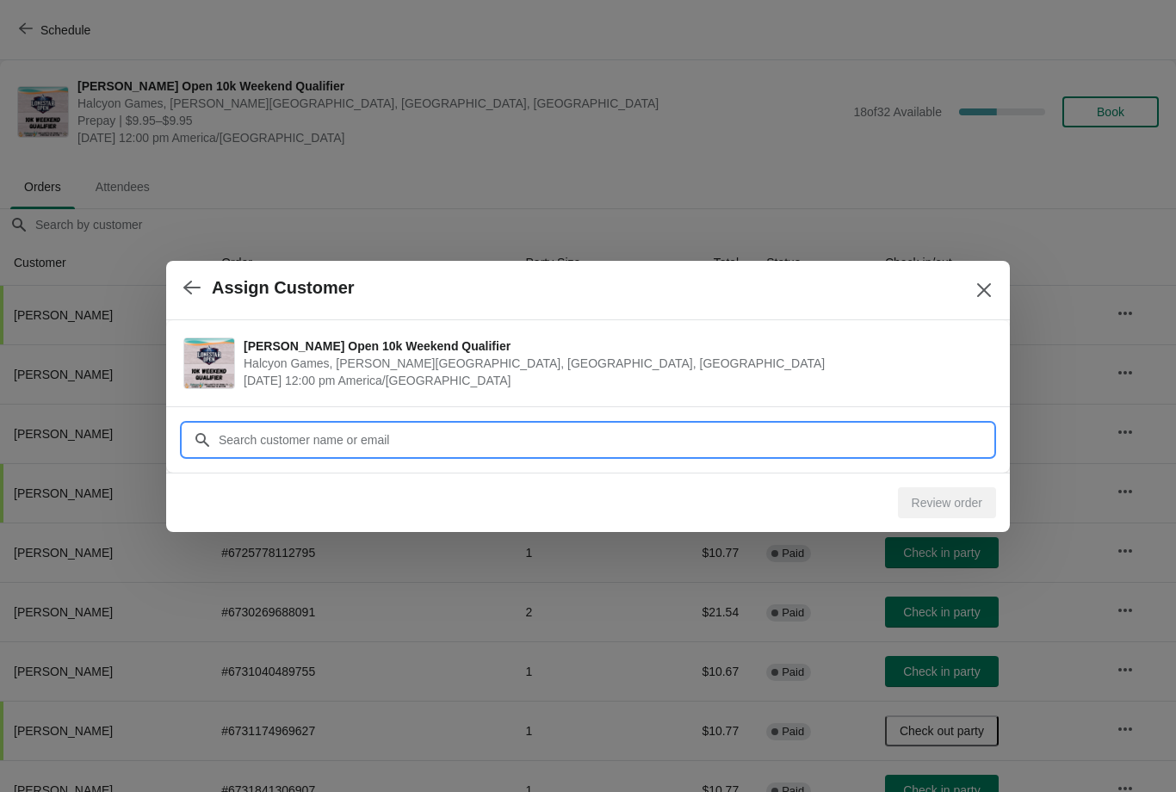
click at [477, 436] on input "Customer" at bounding box center [605, 440] width 775 height 31
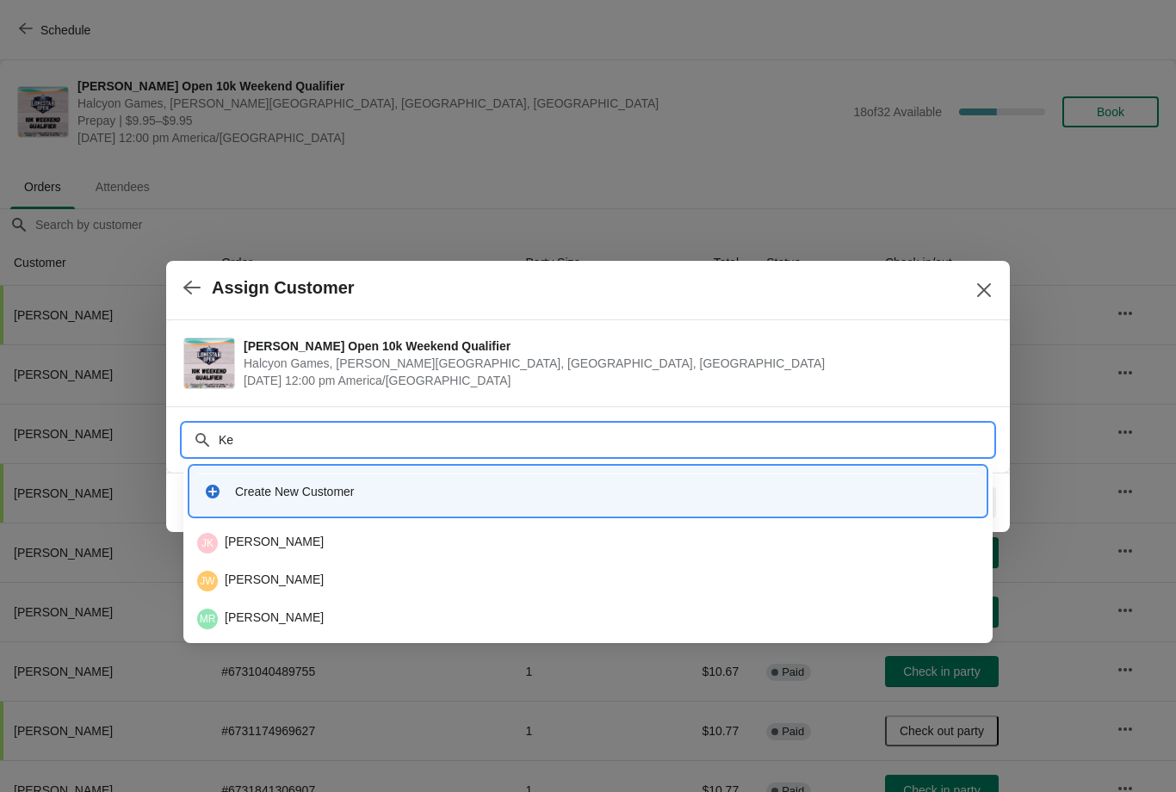
type input "K"
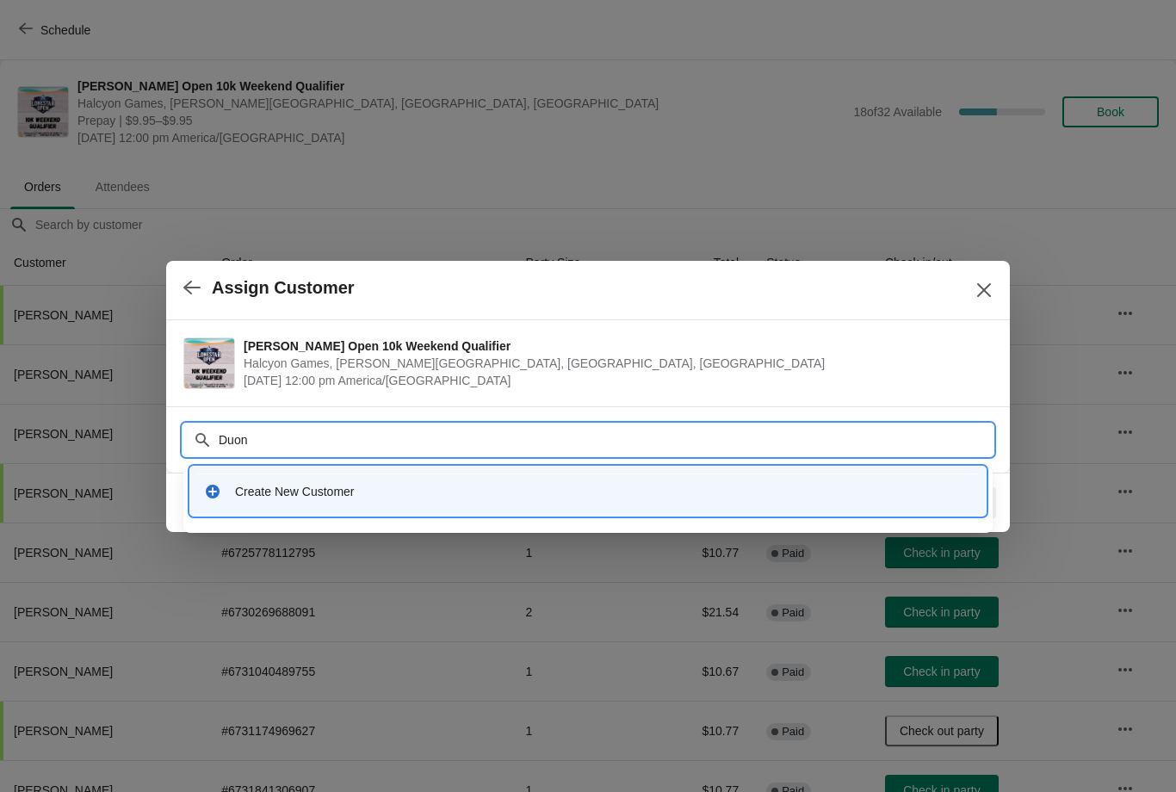
type input "Duong"
click at [326, 494] on div "Create New Customer" at bounding box center [603, 491] width 737 height 17
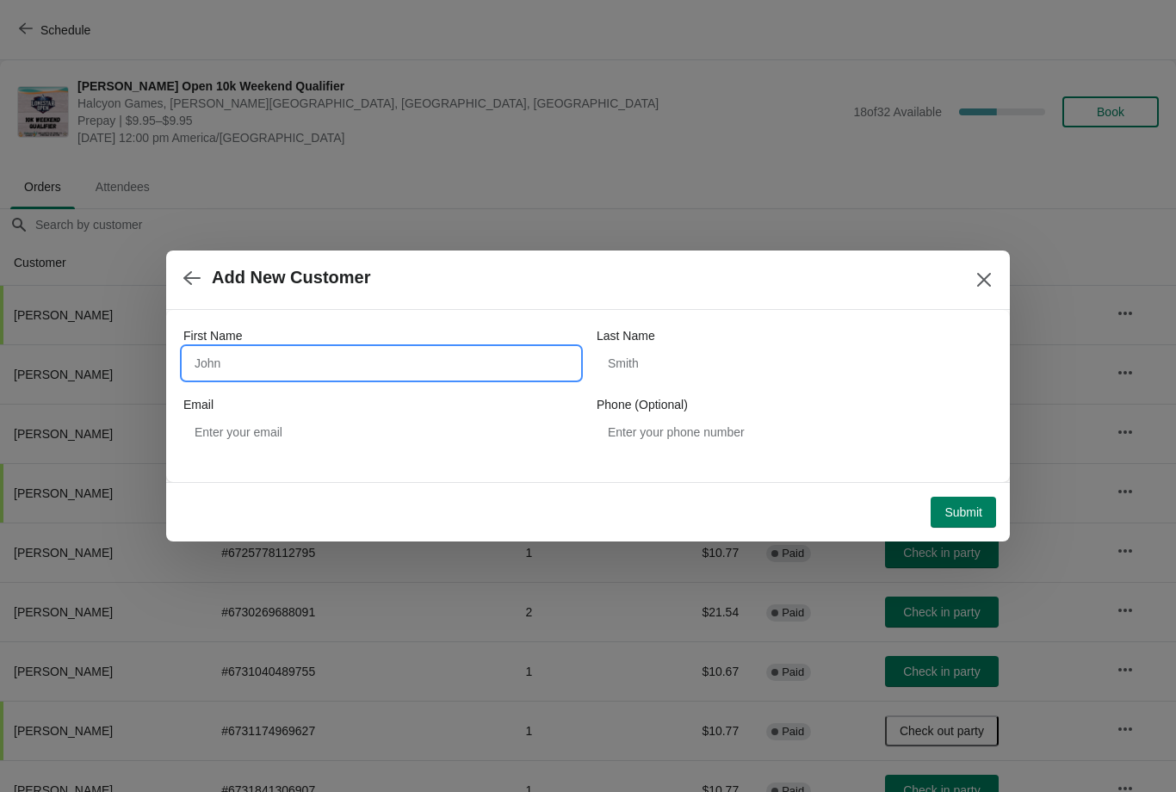
click at [385, 369] on input "First Name" at bounding box center [381, 363] width 396 height 31
type input "Kevin"
click at [713, 368] on input "Last Name" at bounding box center [795, 363] width 396 height 31
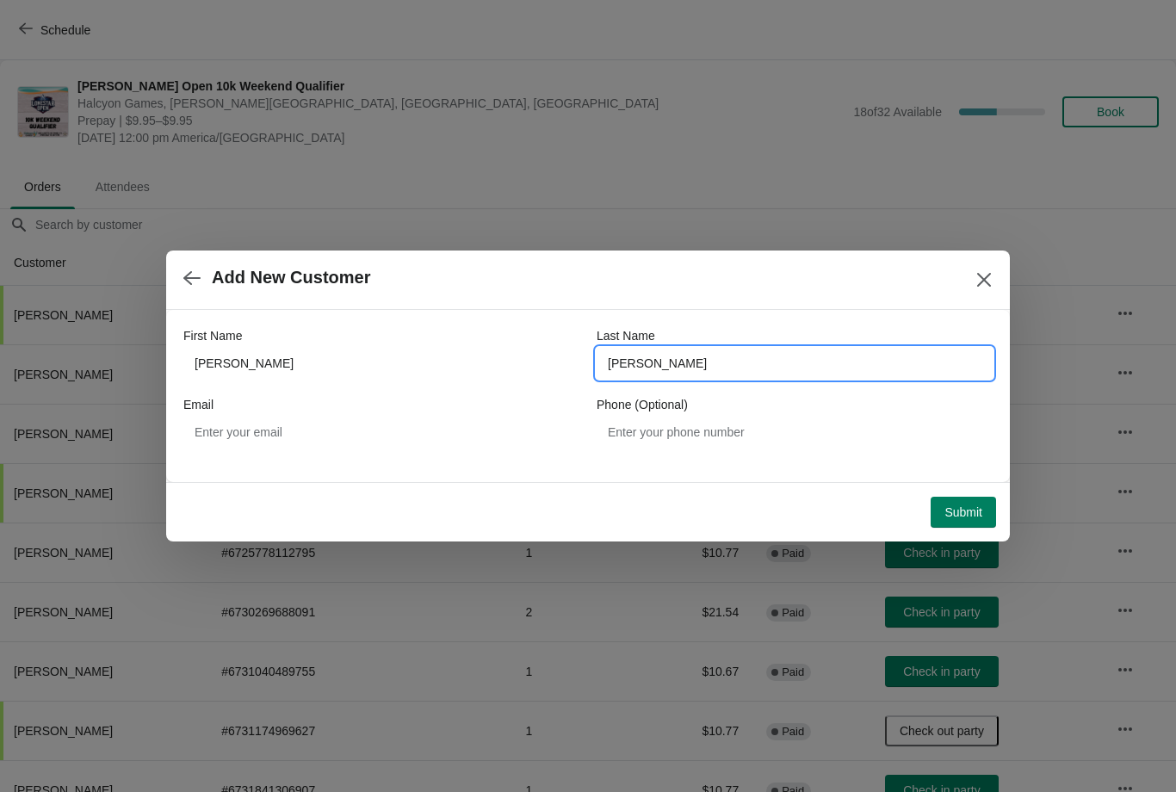
type input "Duong"
click at [985, 497] on button "Submit" at bounding box center [963, 512] width 65 height 31
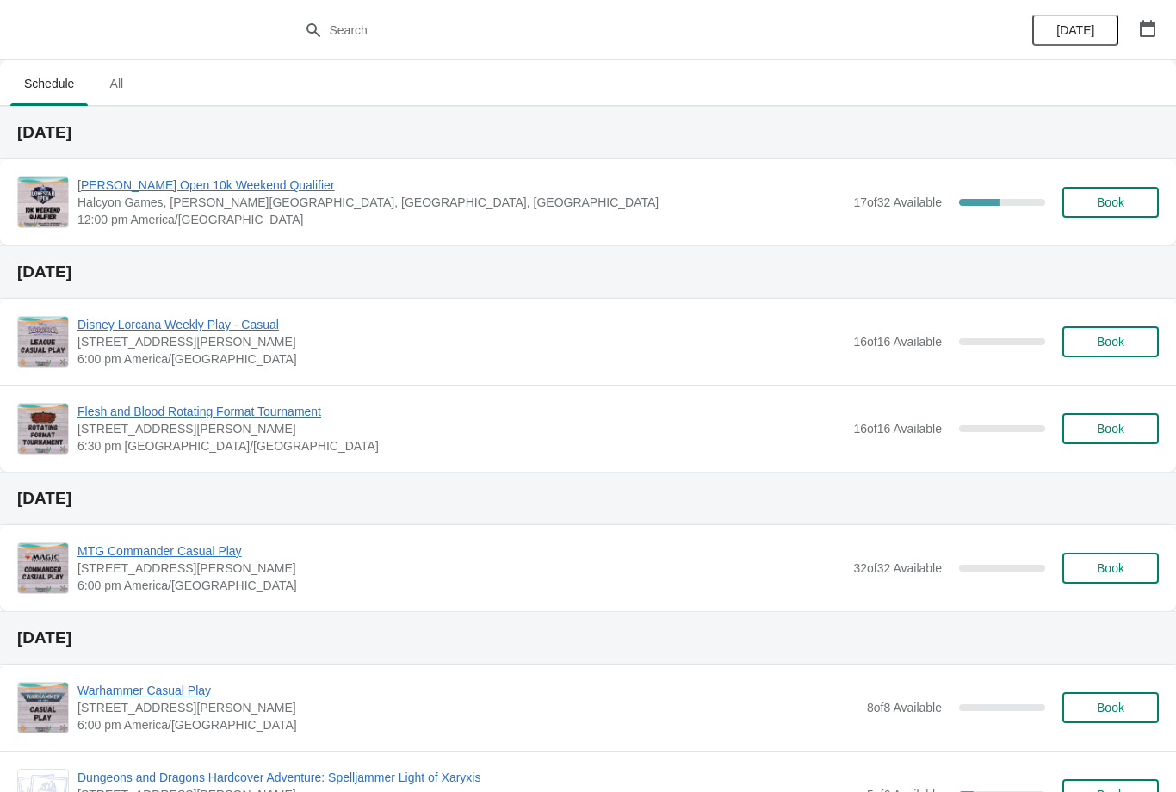
click at [153, 178] on span "[PERSON_NAME] Open 10k Weekend Qualifier" at bounding box center [461, 185] width 767 height 17
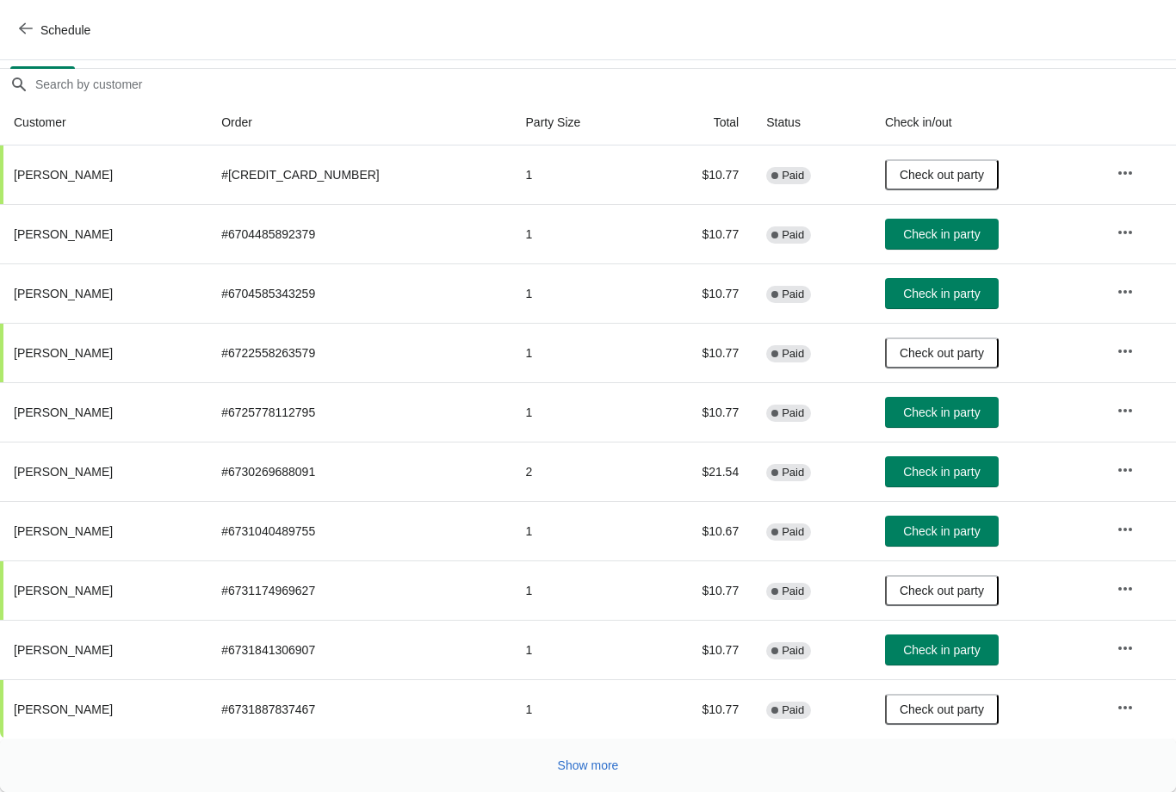
scroll to position [140, 0]
click at [922, 655] on span "Check in party" at bounding box center [941, 650] width 77 height 14
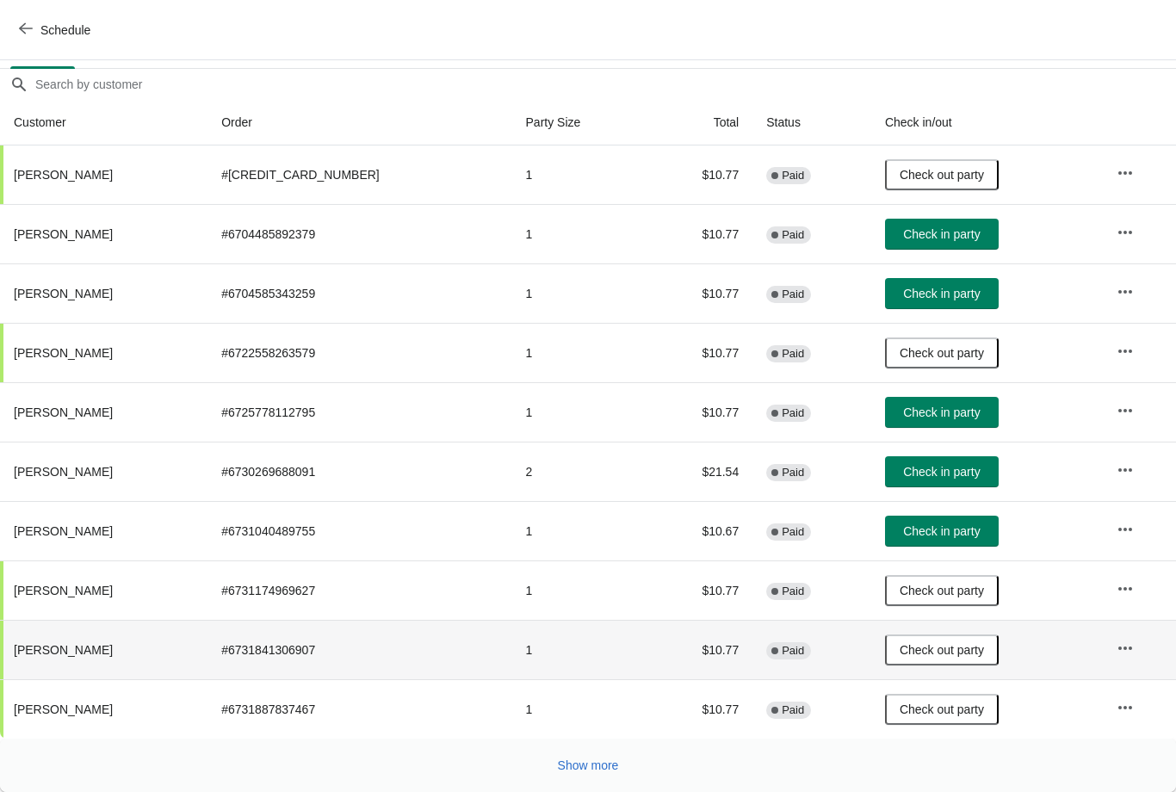
click at [586, 741] on div "Show more" at bounding box center [588, 765] width 1176 height 53
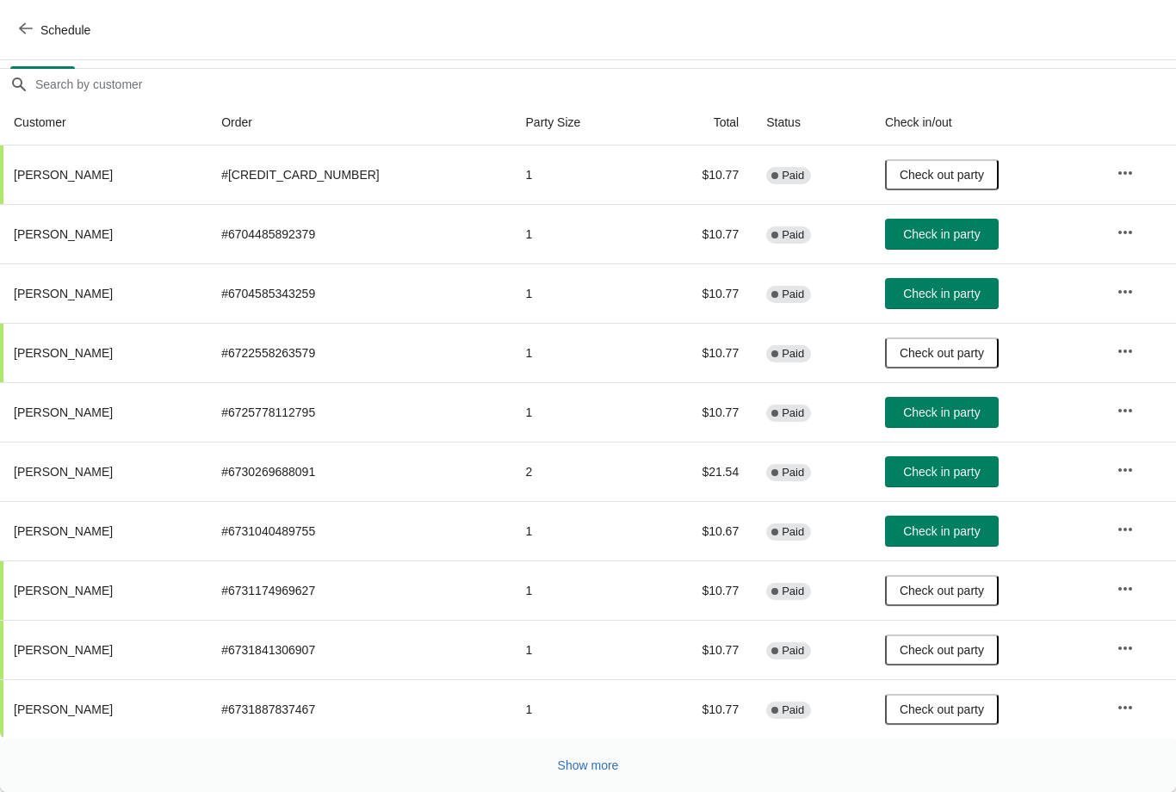
click at [597, 766] on span "Show more" at bounding box center [588, 766] width 61 height 14
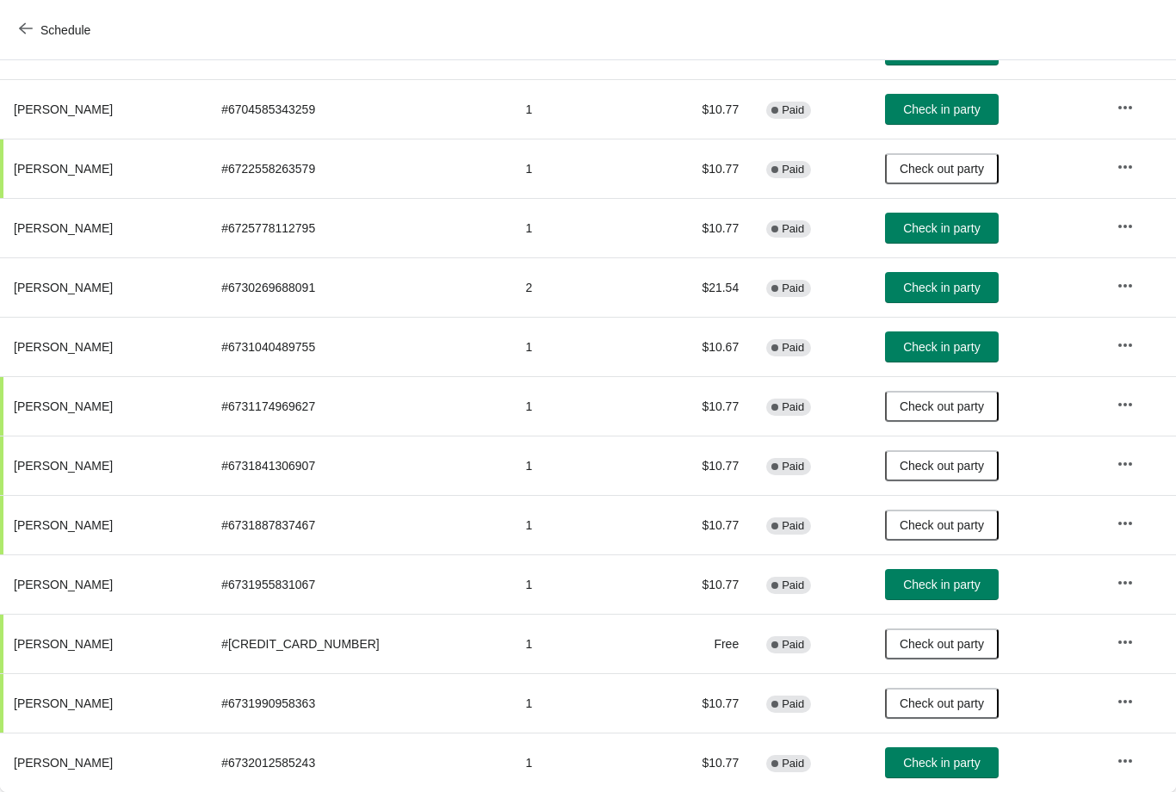
scroll to position [325, 0]
click at [912, 289] on span "Check in party" at bounding box center [941, 288] width 77 height 14
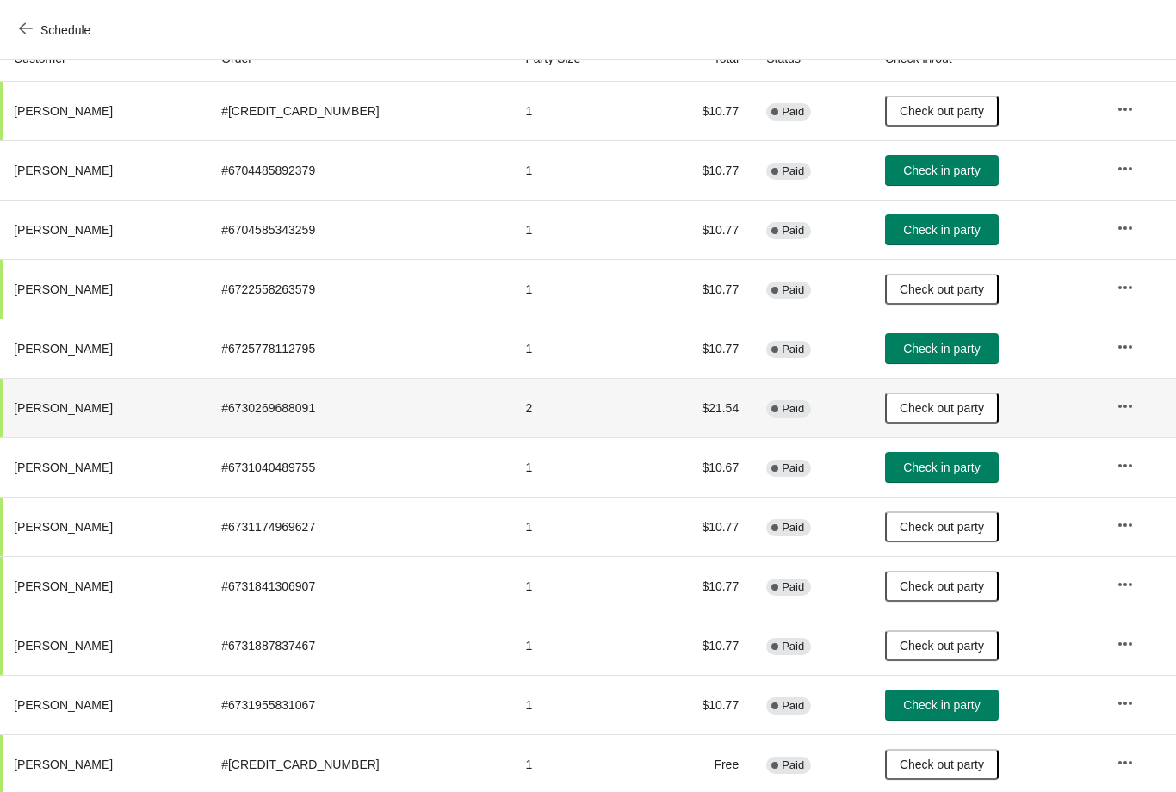
scroll to position [203, 0]
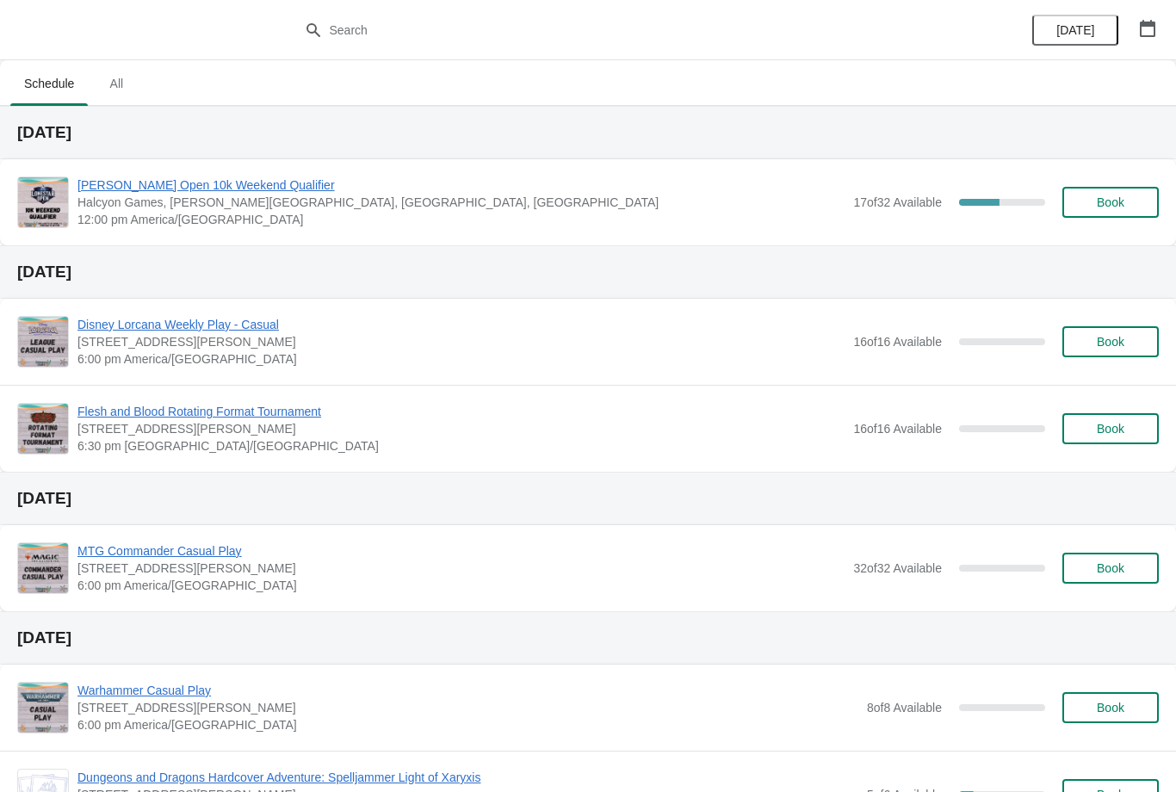
click at [241, 180] on span "[PERSON_NAME] Open 10k Weekend Qualifier" at bounding box center [461, 185] width 767 height 17
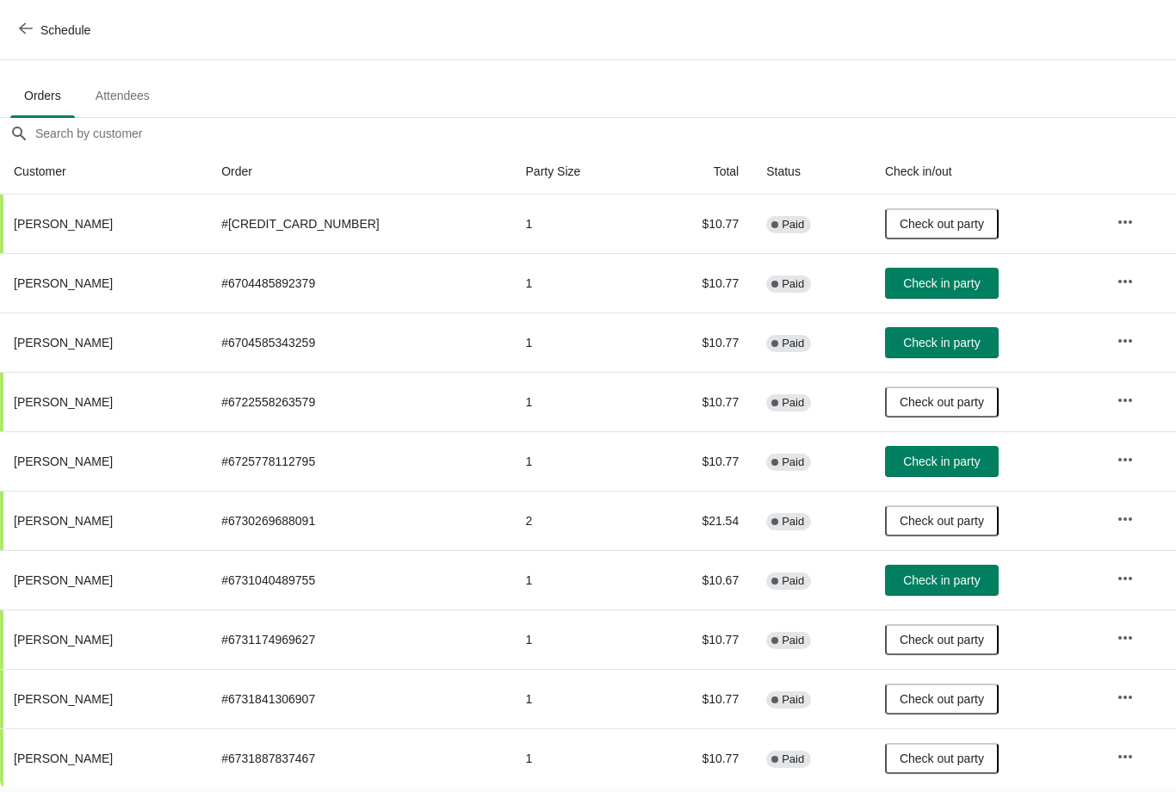
scroll to position [92, 0]
click at [903, 347] on span "Check in party" at bounding box center [941, 342] width 77 height 14
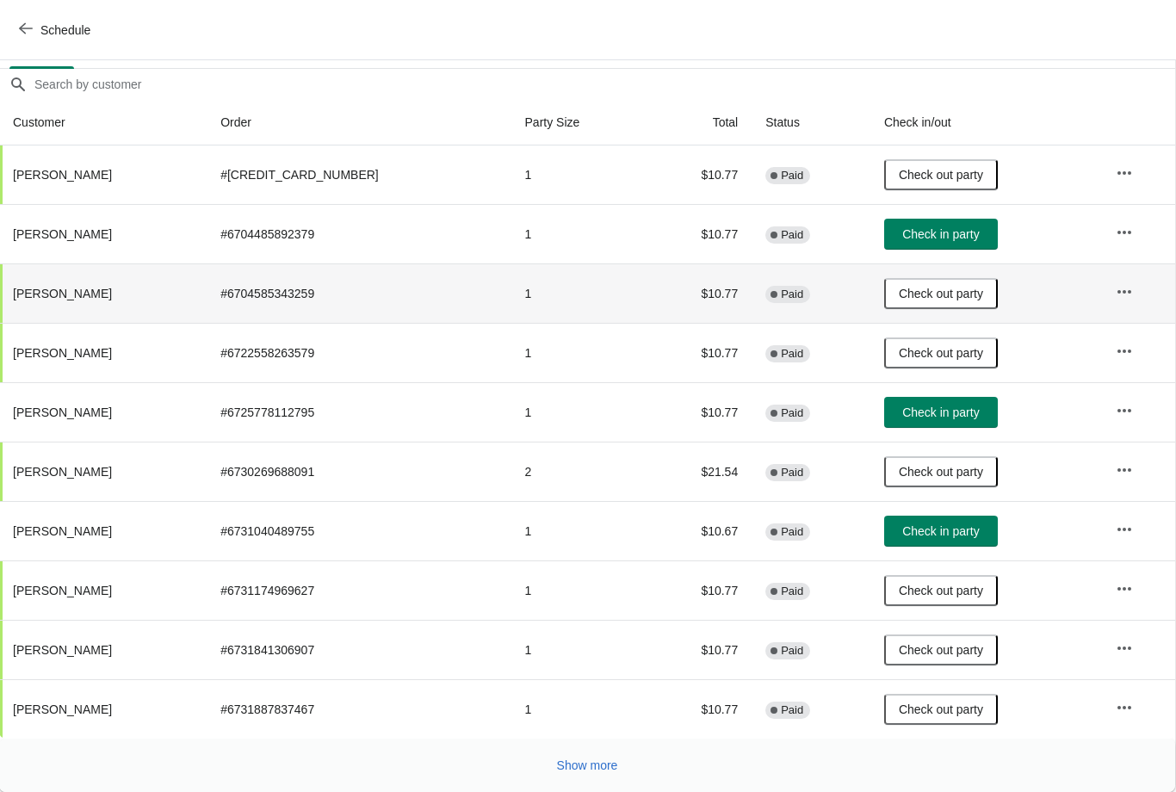
scroll to position [140, 1]
click at [583, 768] on span "Show more" at bounding box center [587, 766] width 61 height 14
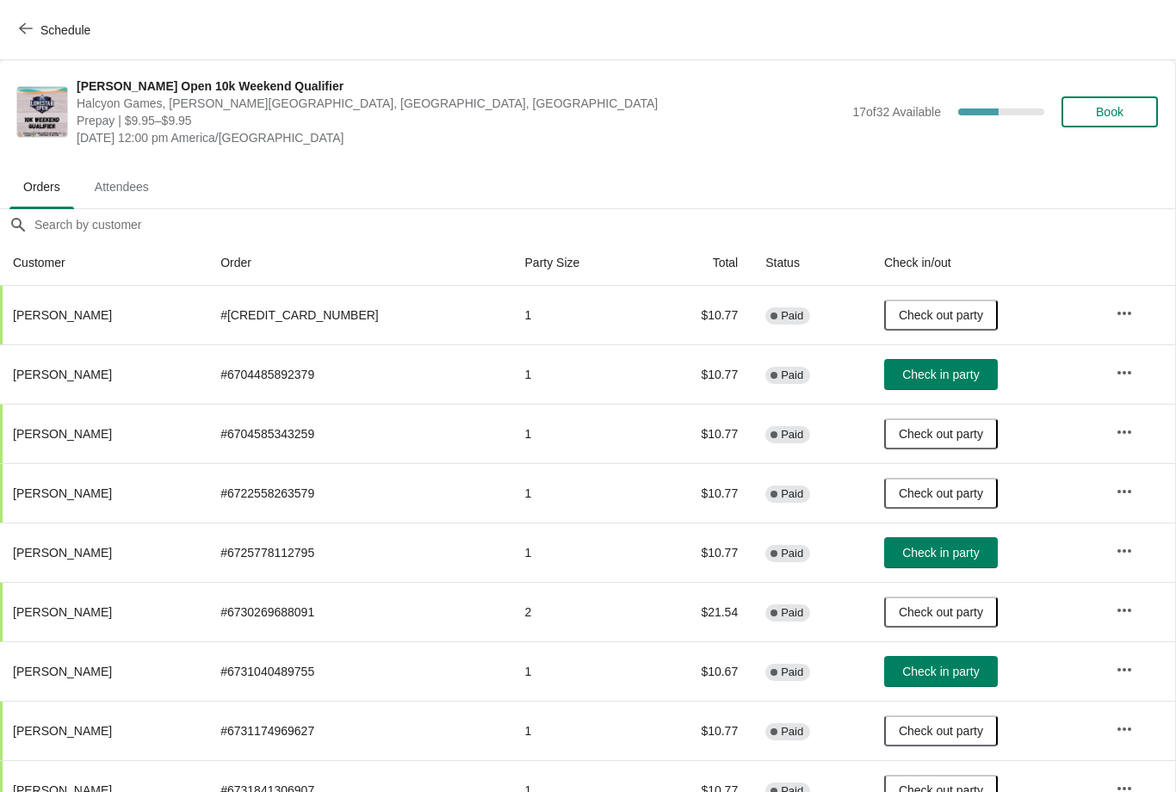
scroll to position [0, 1]
click at [1126, 111] on span "Book" at bounding box center [1109, 112] width 65 height 14
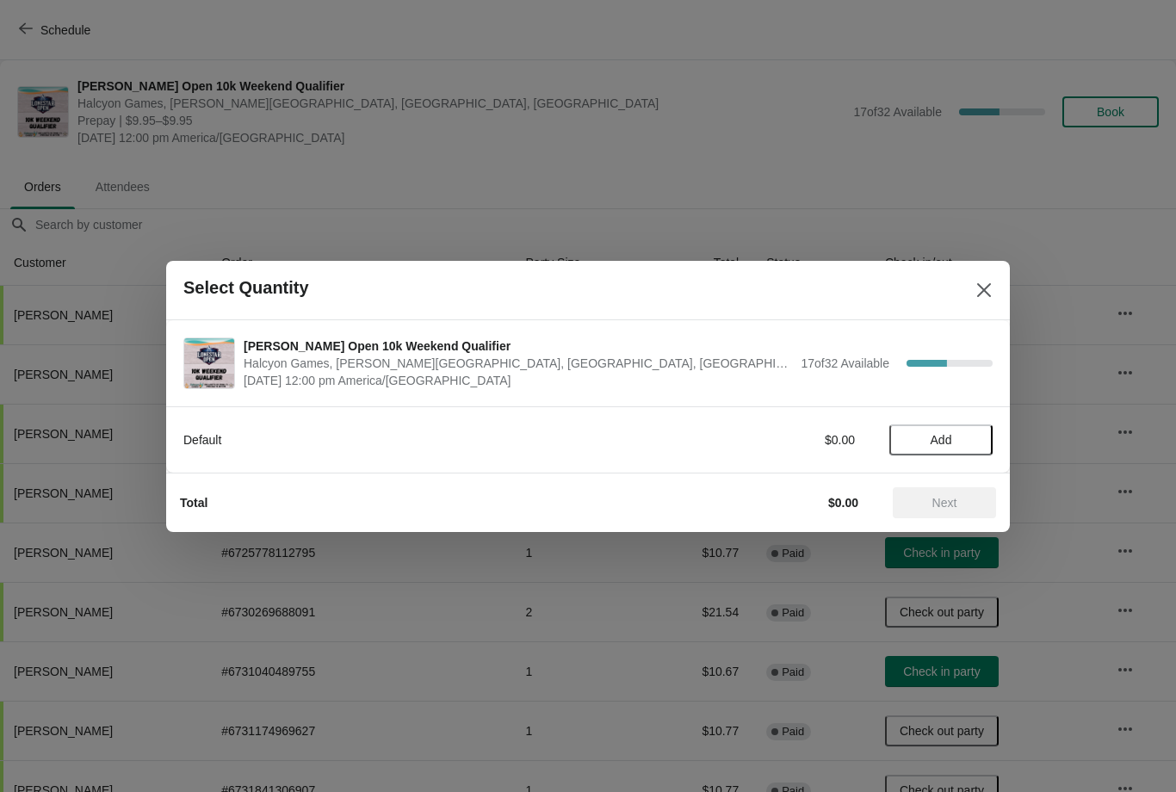
click at [951, 433] on span "Add" at bounding box center [942, 440] width 22 height 14
click at [947, 487] on button "Next" at bounding box center [944, 502] width 103 height 31
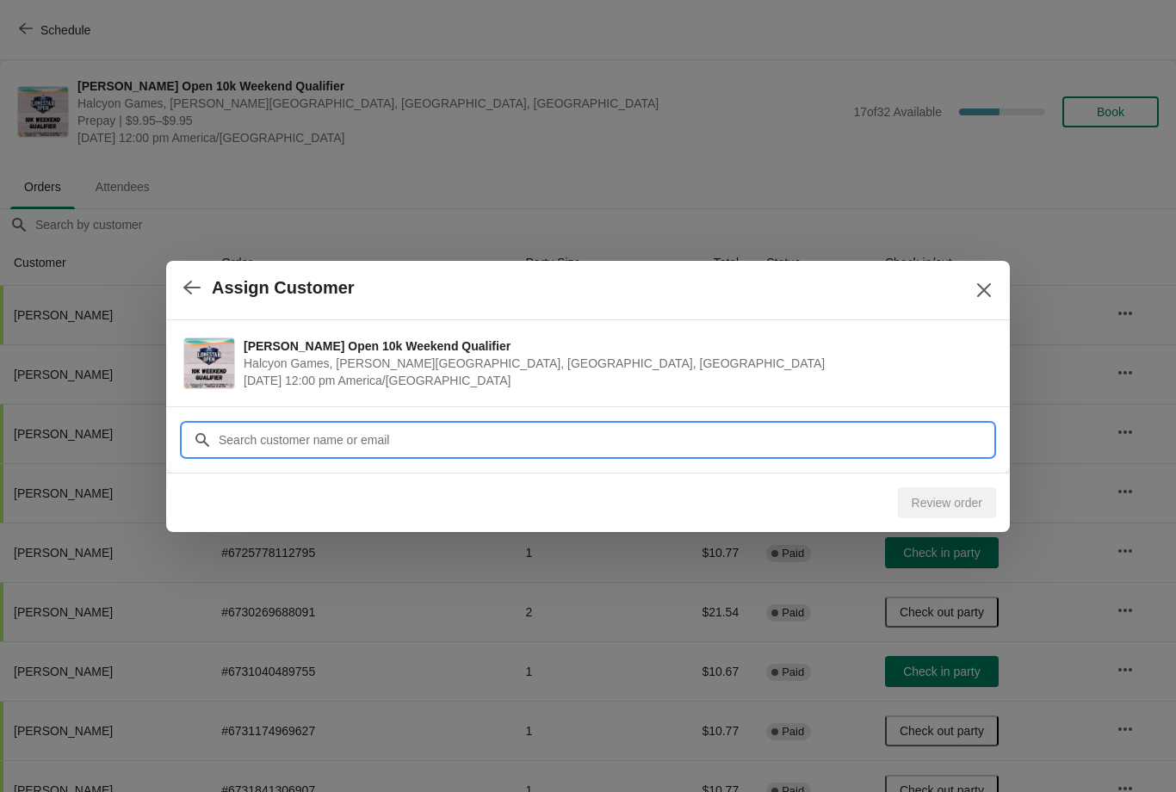
click at [645, 431] on input "Customer" at bounding box center [605, 440] width 775 height 31
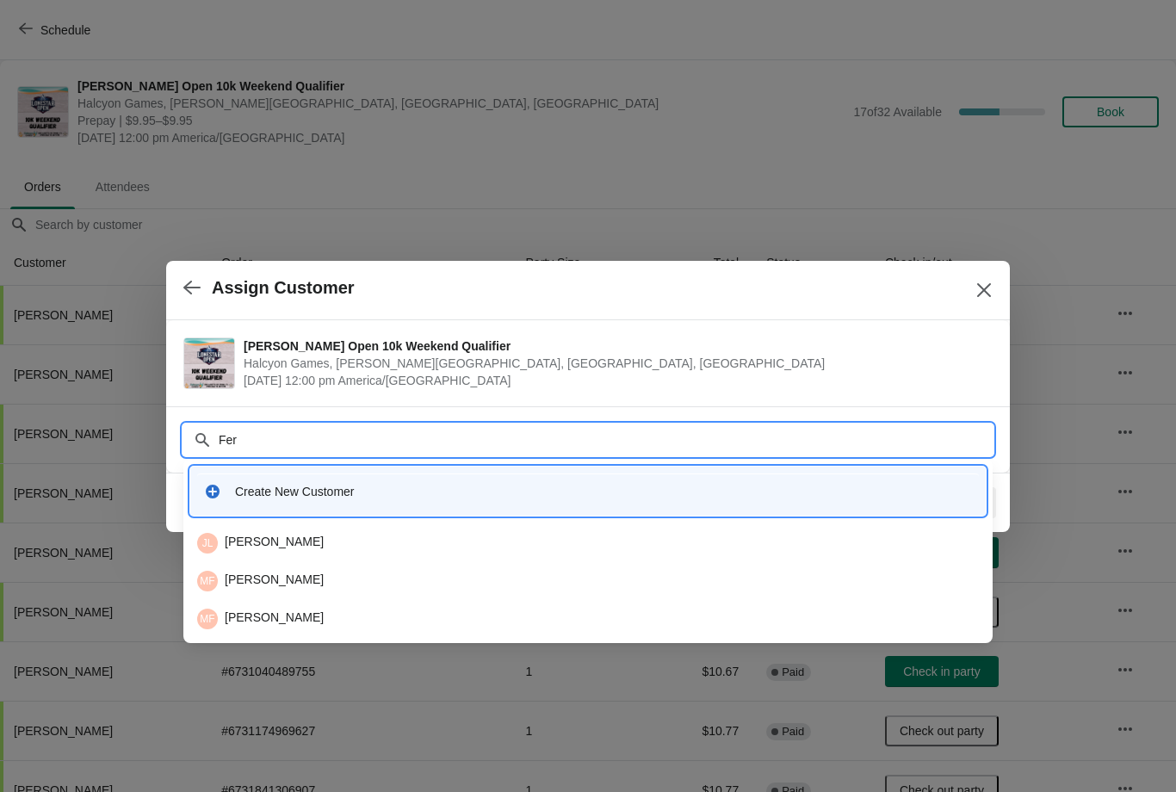
type input "Fern"
click at [313, 584] on div "MF Maria Fernandez" at bounding box center [588, 581] width 782 height 21
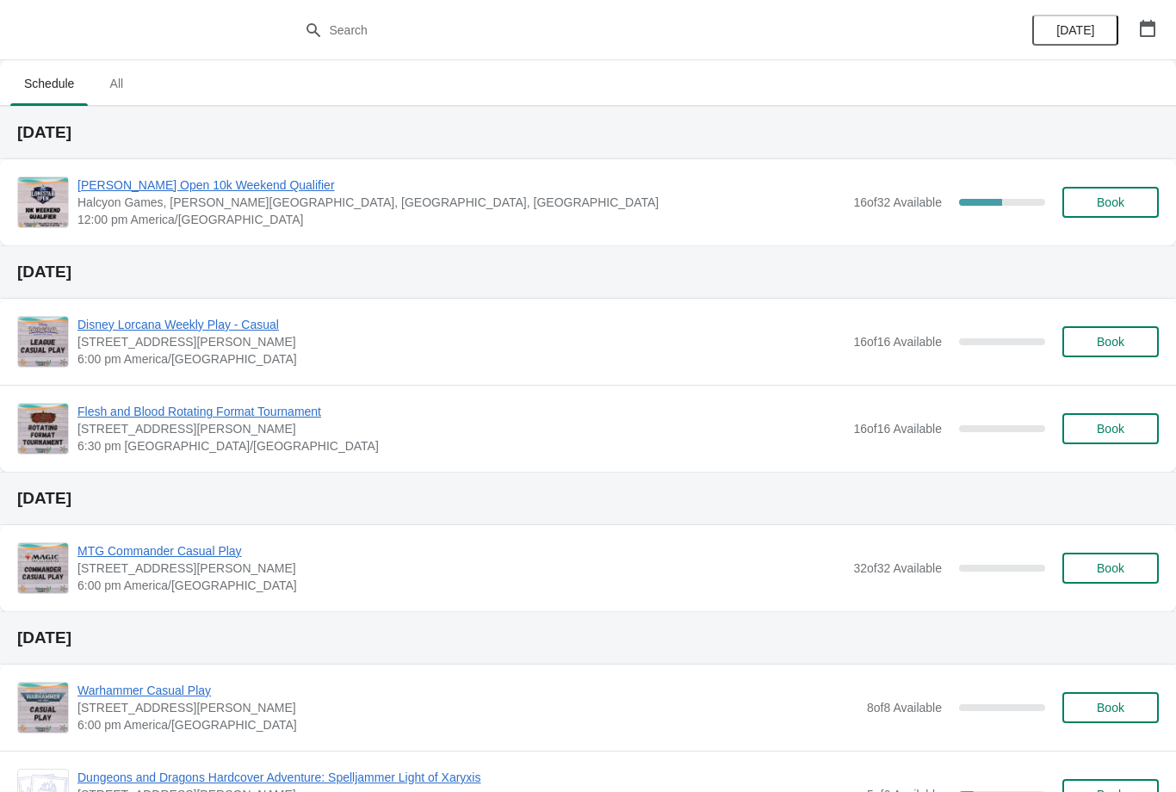
click at [182, 186] on span "[PERSON_NAME] Open 10k Weekend Qualifier" at bounding box center [461, 185] width 767 height 17
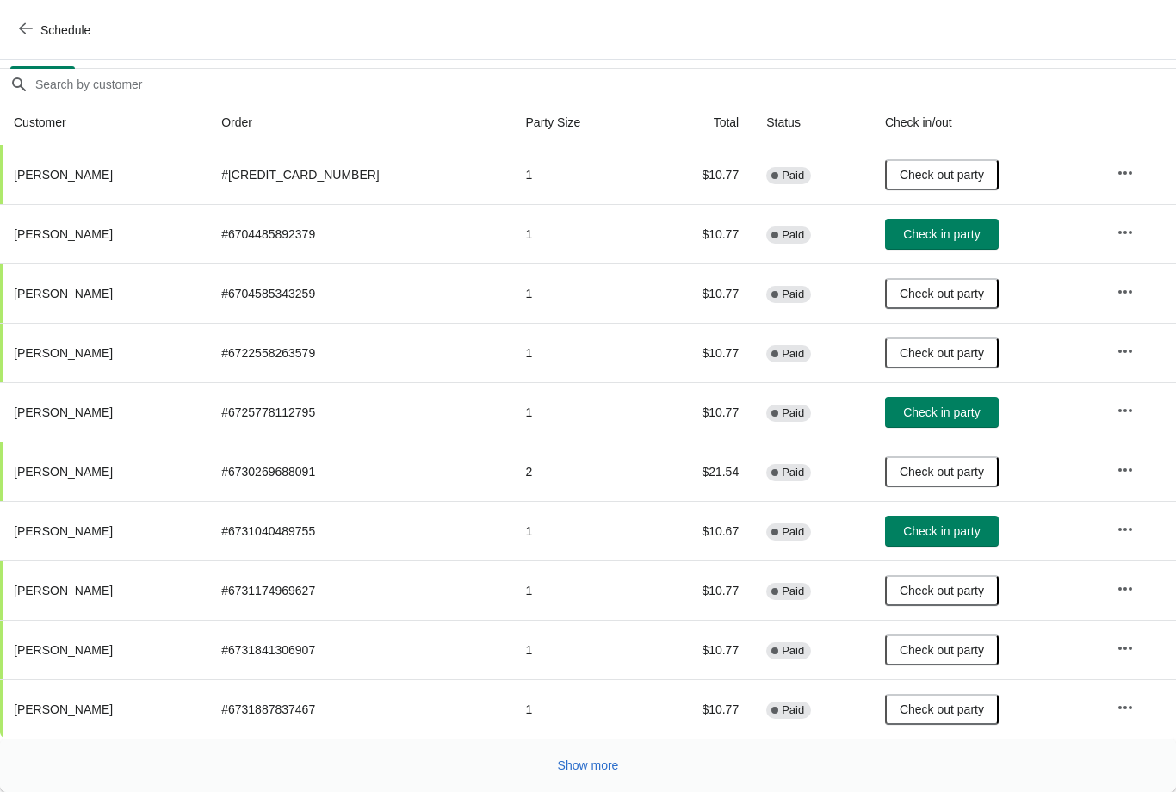
scroll to position [140, 0]
click at [574, 747] on div "Show more" at bounding box center [581, 758] width 1156 height 33
click at [583, 763] on span "Show more" at bounding box center [588, 766] width 61 height 14
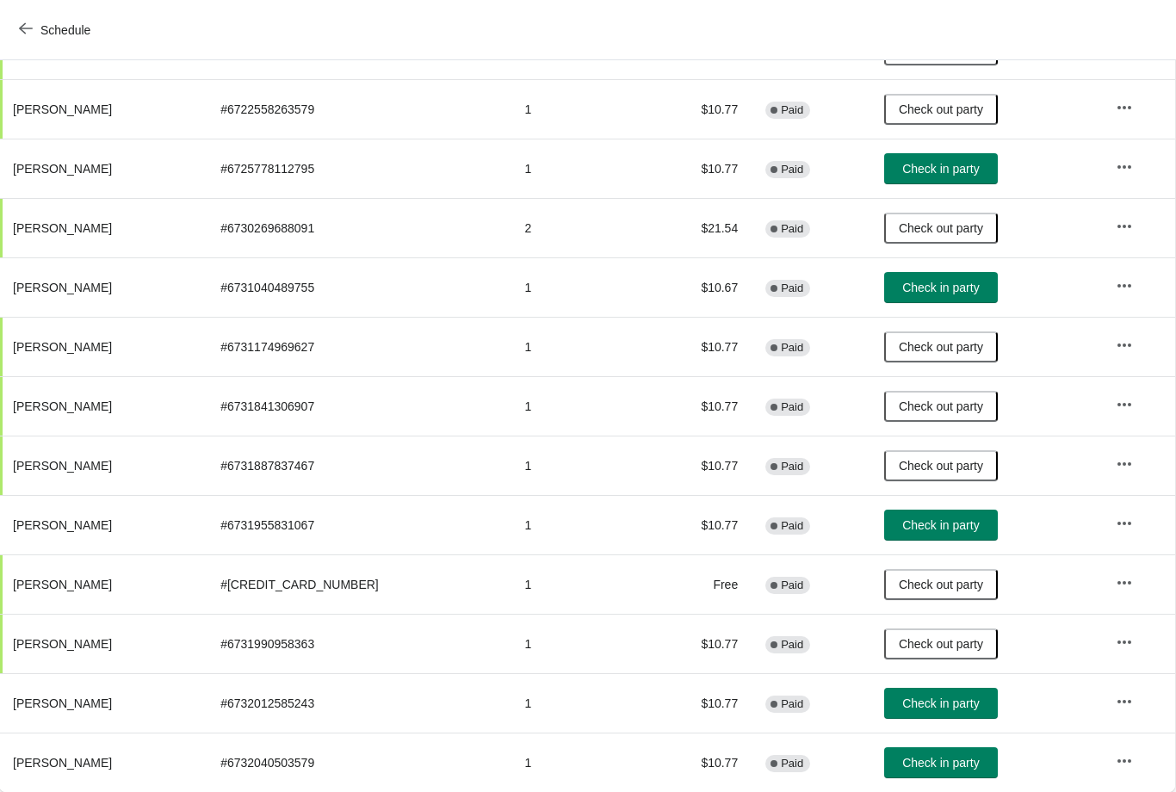
scroll to position [384, 1]
click at [909, 760] on span "Check in party" at bounding box center [941, 763] width 77 height 14
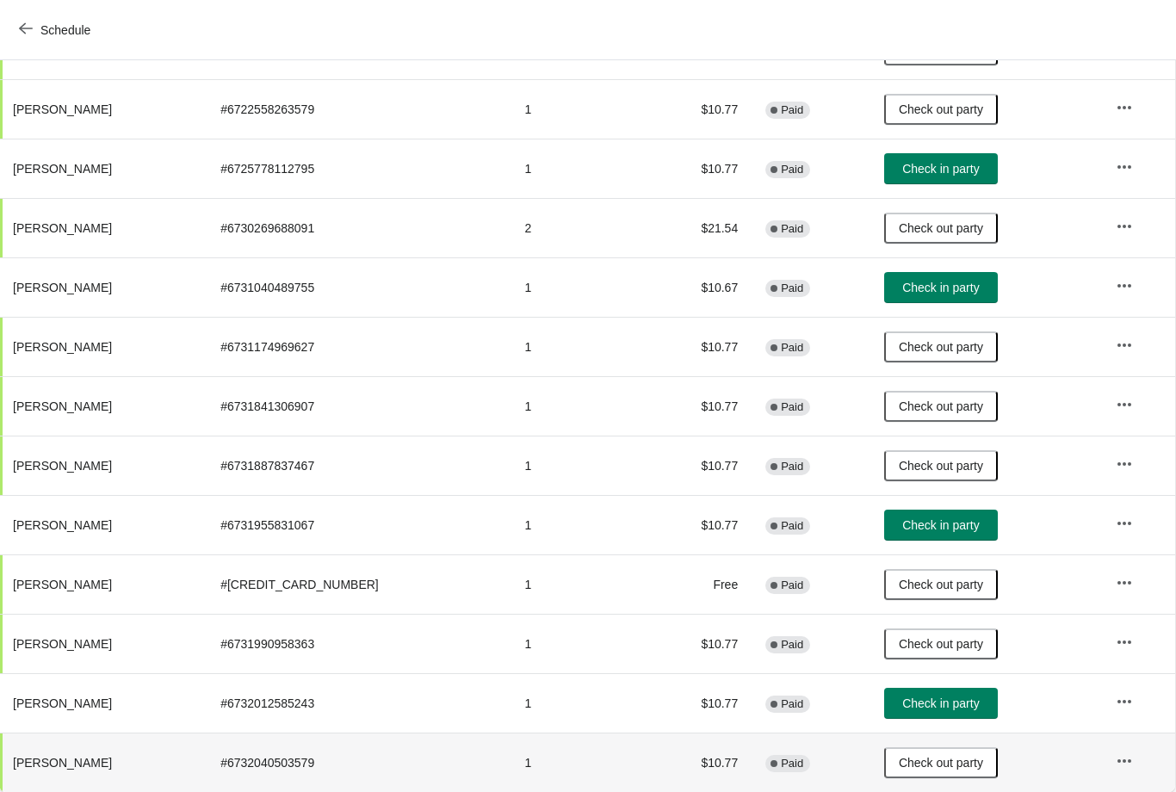
click at [926, 697] on span "Check in party" at bounding box center [941, 704] width 77 height 14
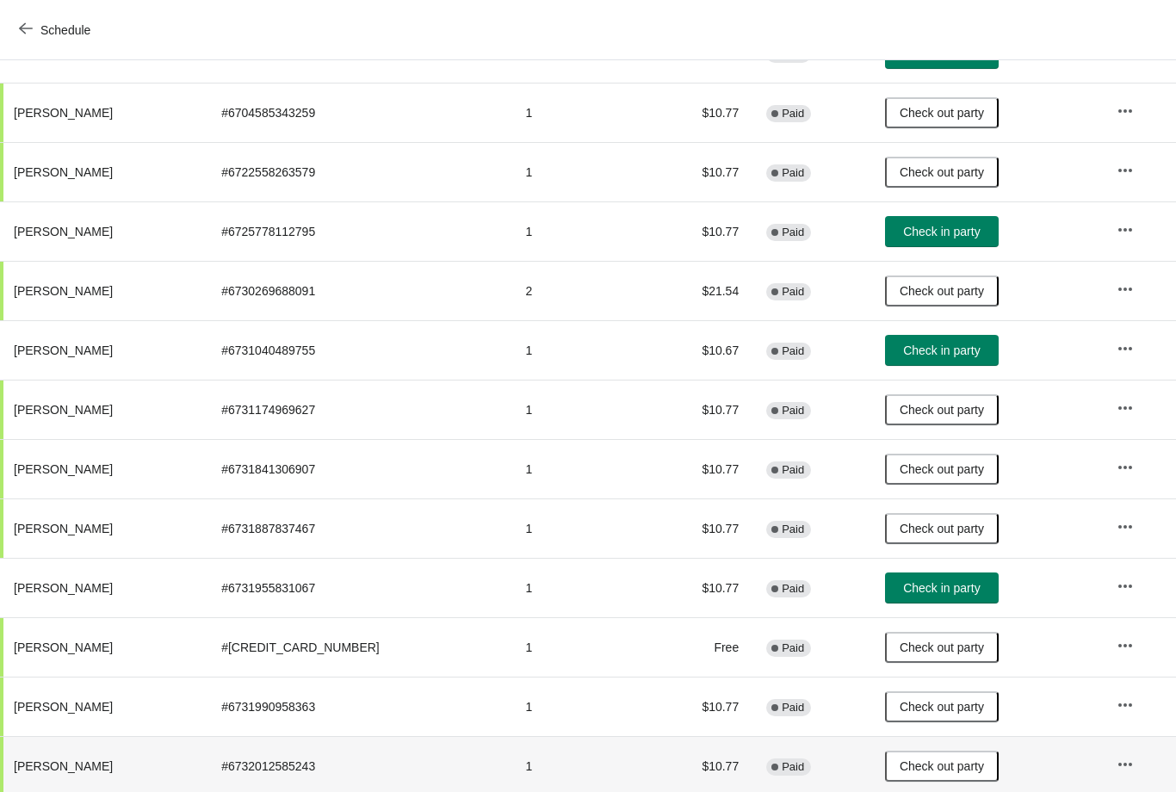
scroll to position [0, 0]
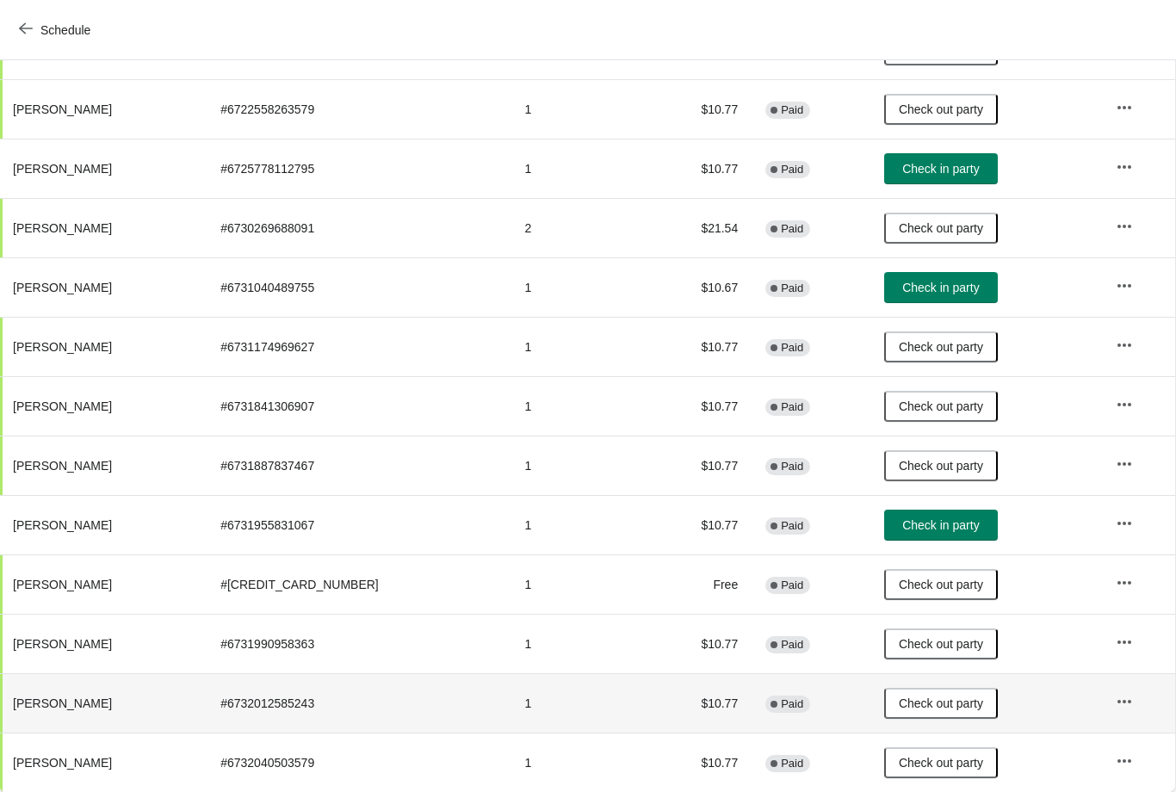
click at [910, 517] on button "Check in party" at bounding box center [941, 525] width 114 height 31
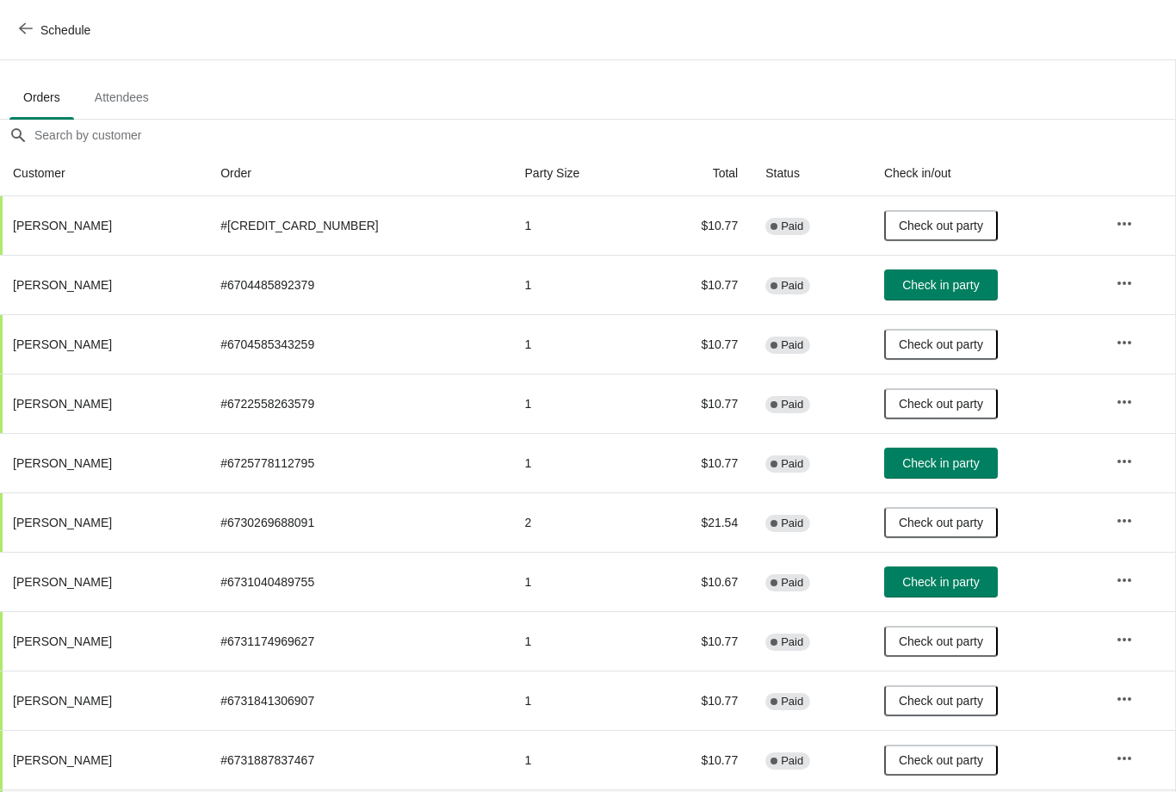
scroll to position [94, 1]
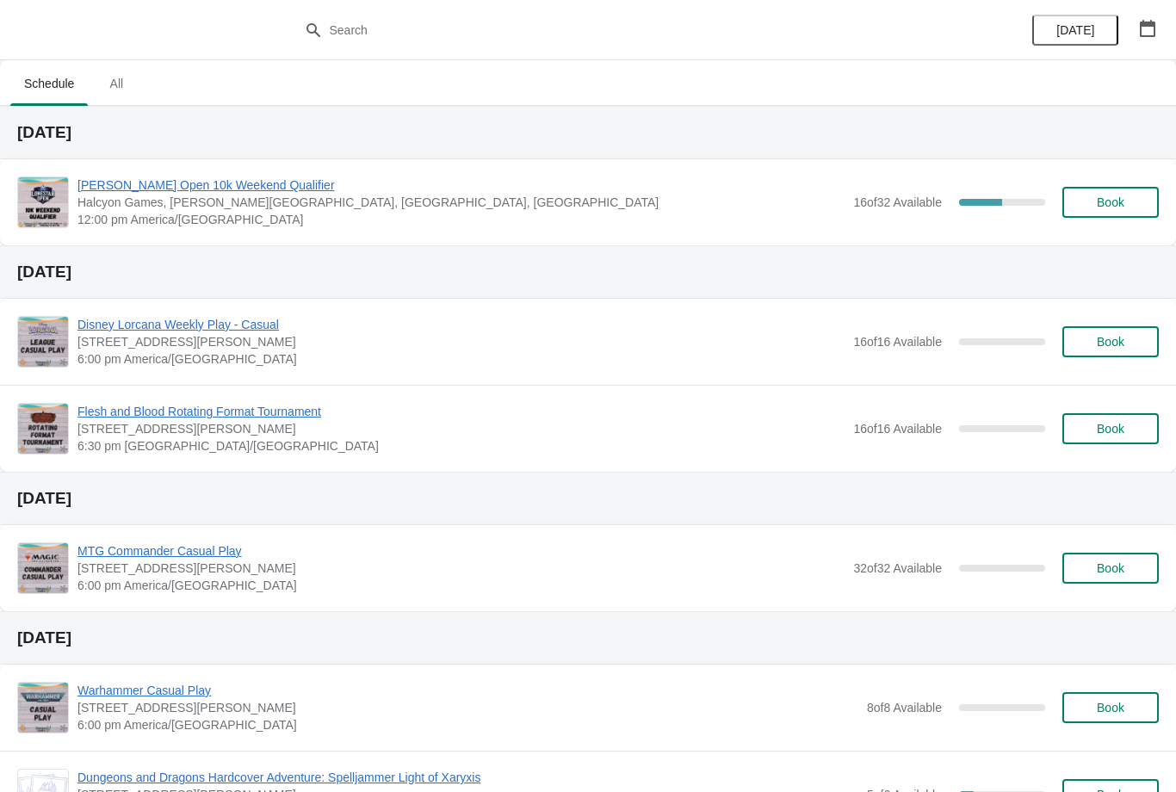
click at [233, 177] on span "[PERSON_NAME] Open 10k Weekend Qualifier" at bounding box center [461, 185] width 767 height 17
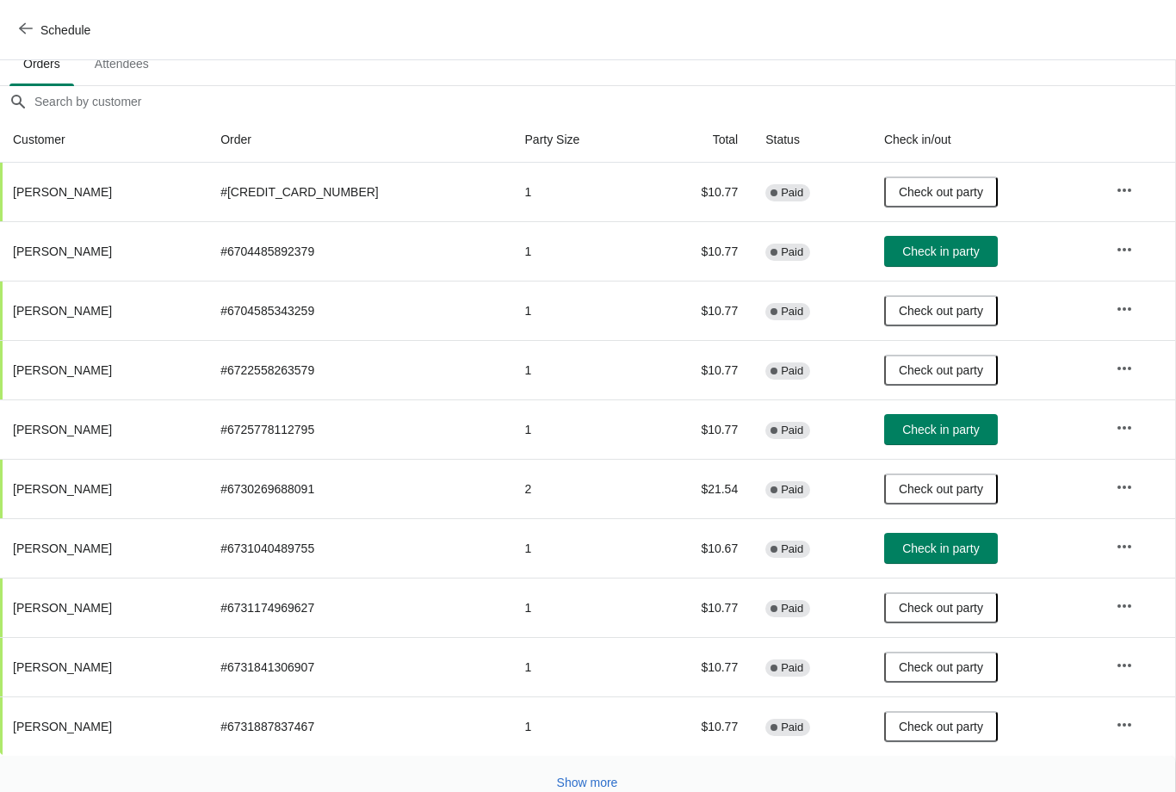
scroll to position [125, 1]
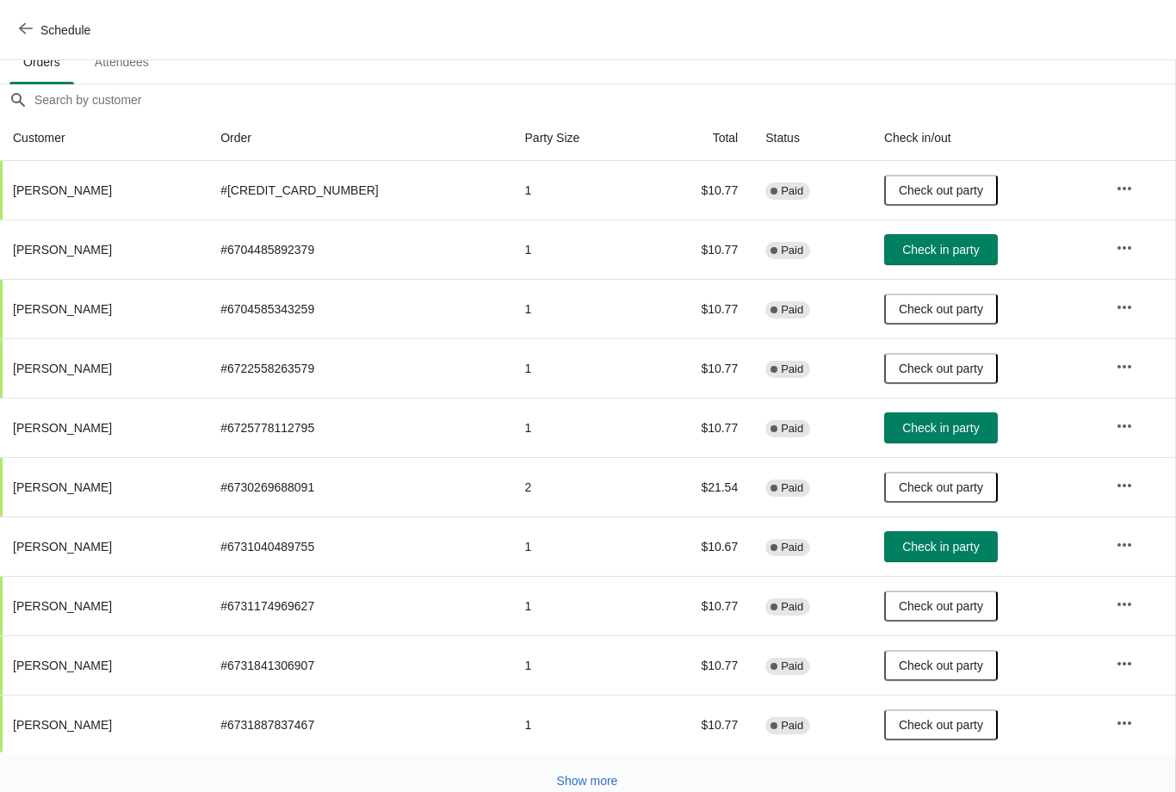
click at [940, 544] on span "Check in party" at bounding box center [941, 547] width 77 height 14
